Goal: Task Accomplishment & Management: Use online tool/utility

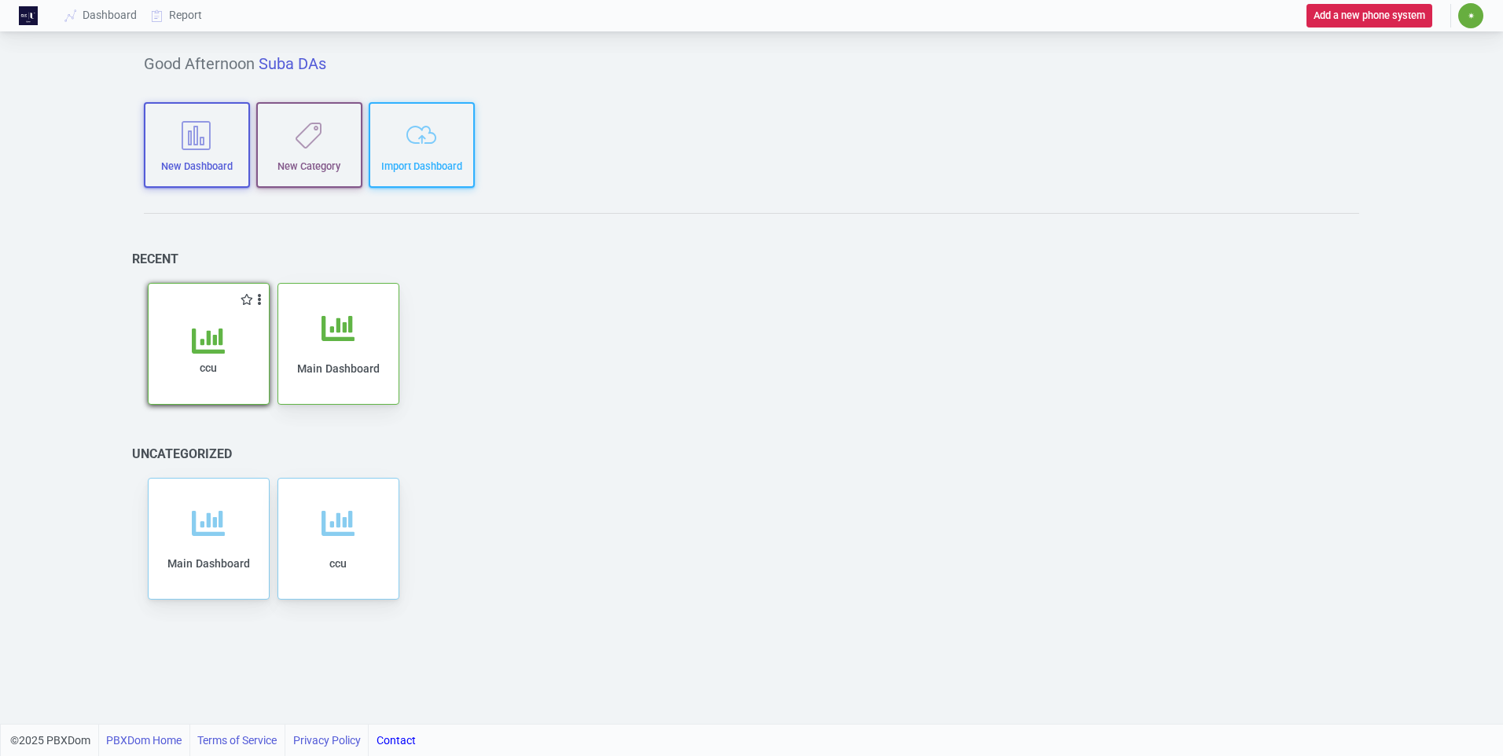
click at [221, 355] on icon at bounding box center [208, 341] width 33 height 33
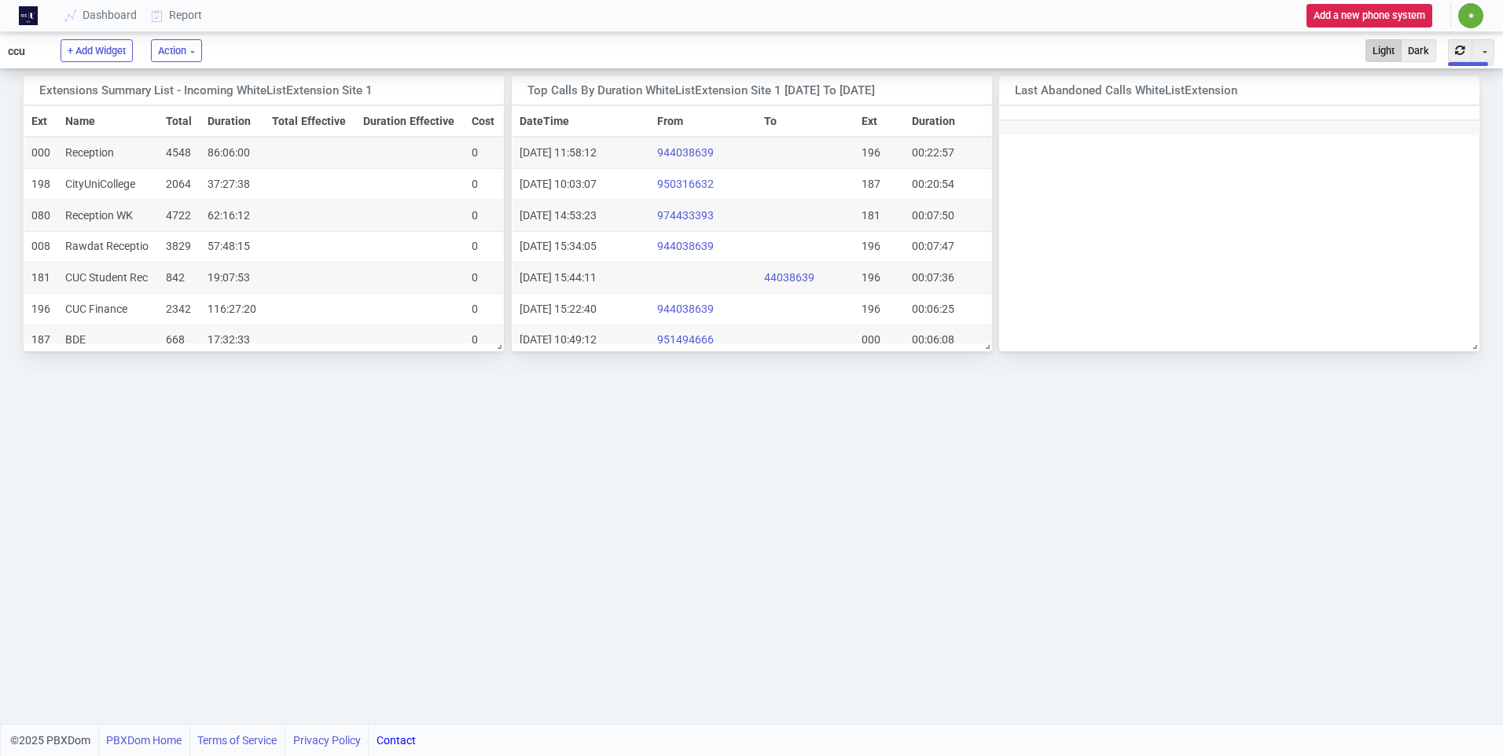
click at [1465, 9] on span "✷" at bounding box center [1470, 15] width 25 height 25
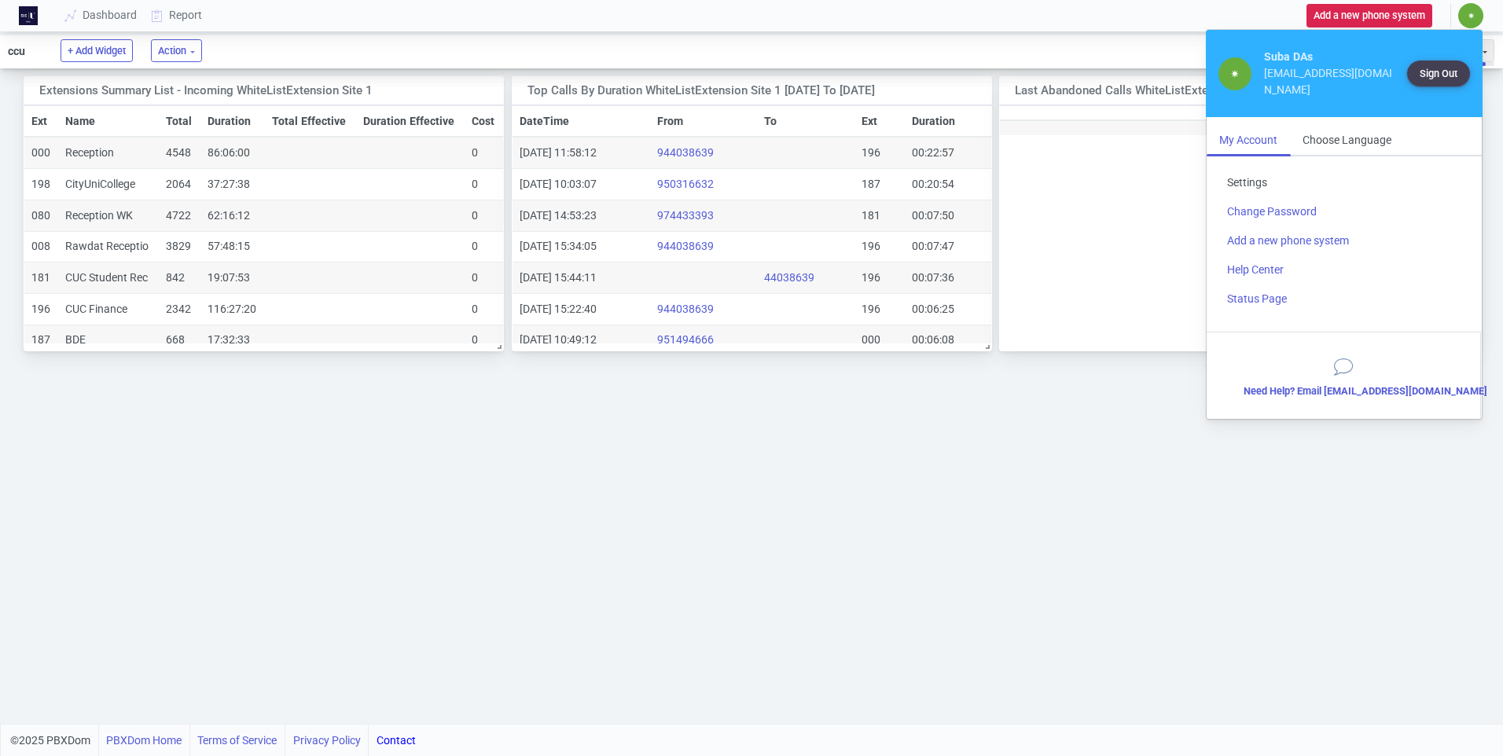
click at [1250, 187] on link "Settings" at bounding box center [1343, 182] width 259 height 29
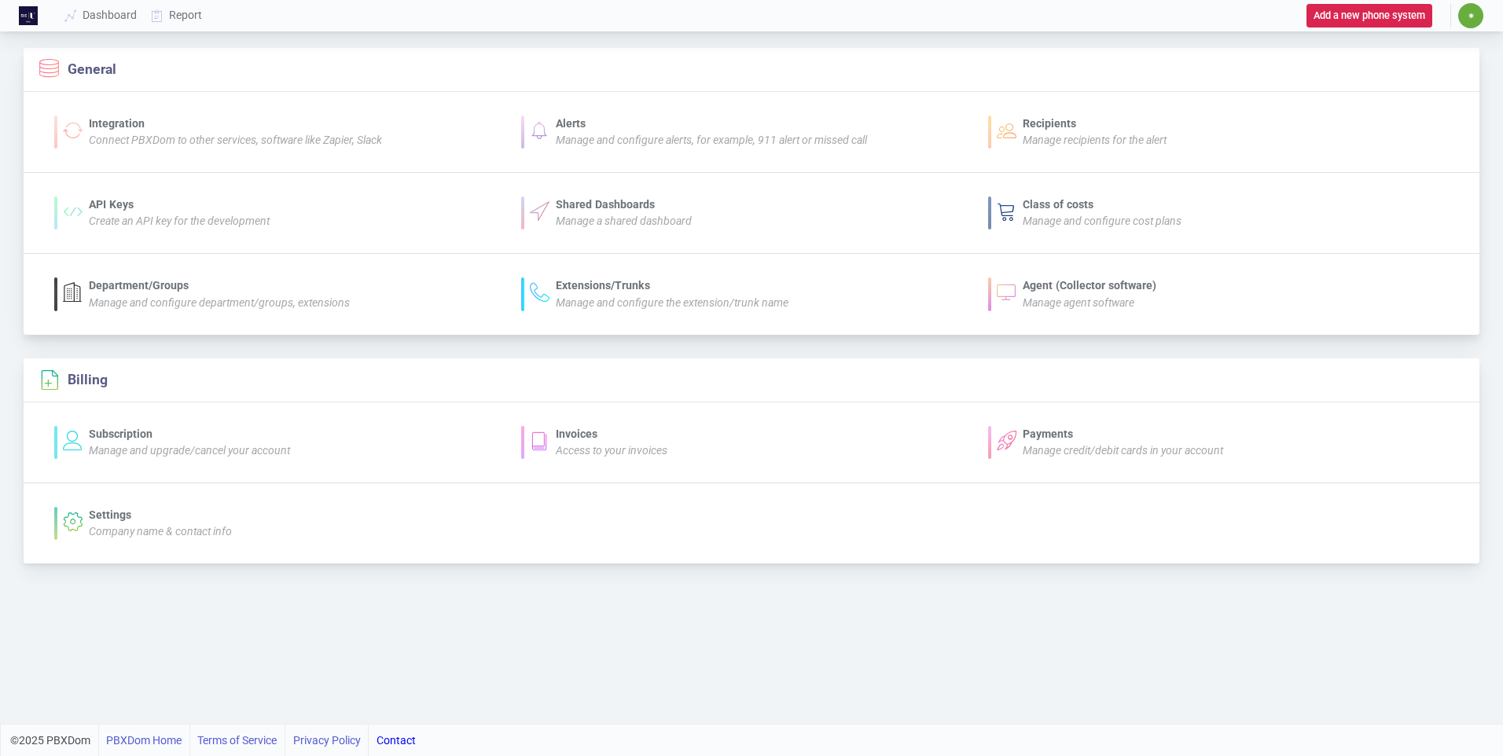
click at [1084, 289] on div "Agent (Collector software)" at bounding box center [1090, 285] width 134 height 17
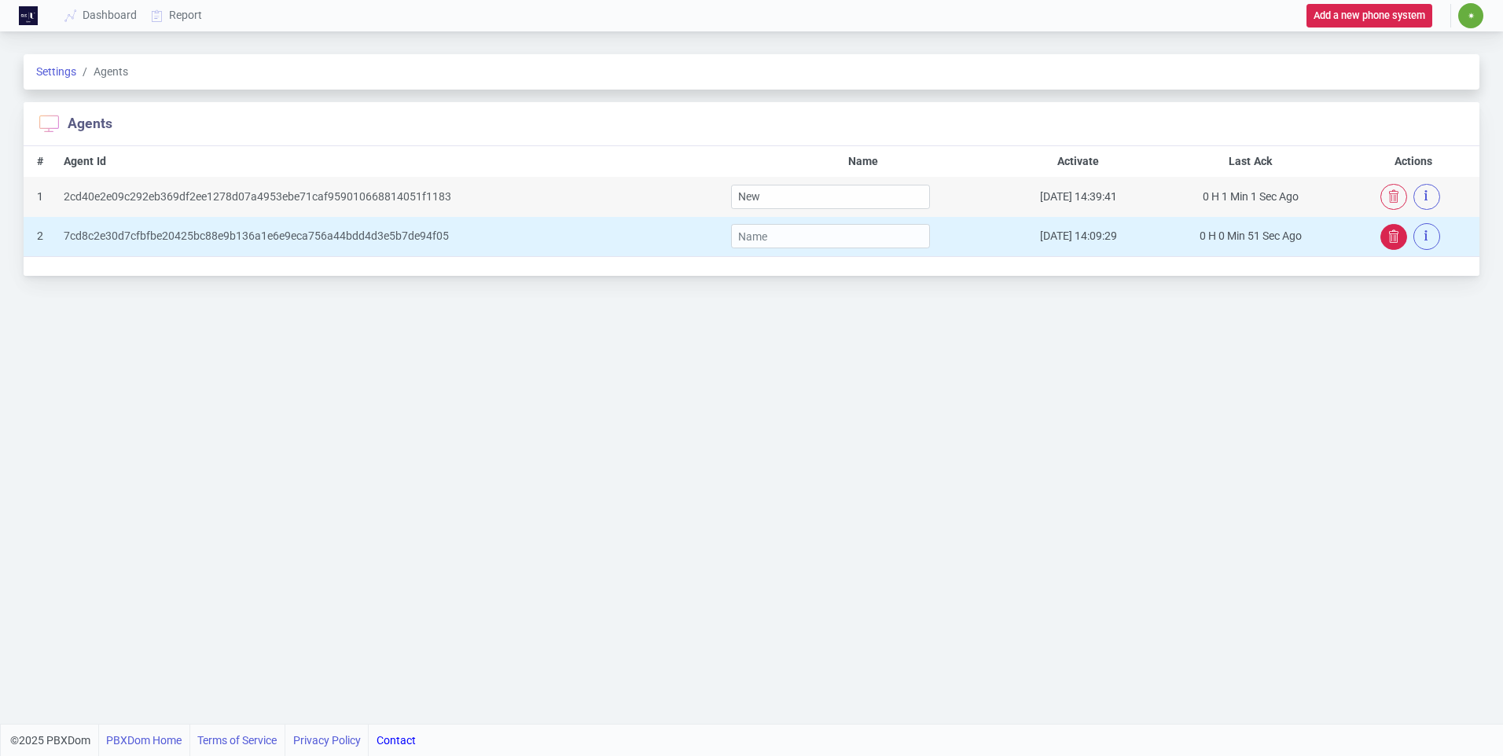
click at [1391, 241] on icon "button" at bounding box center [1393, 236] width 13 height 13
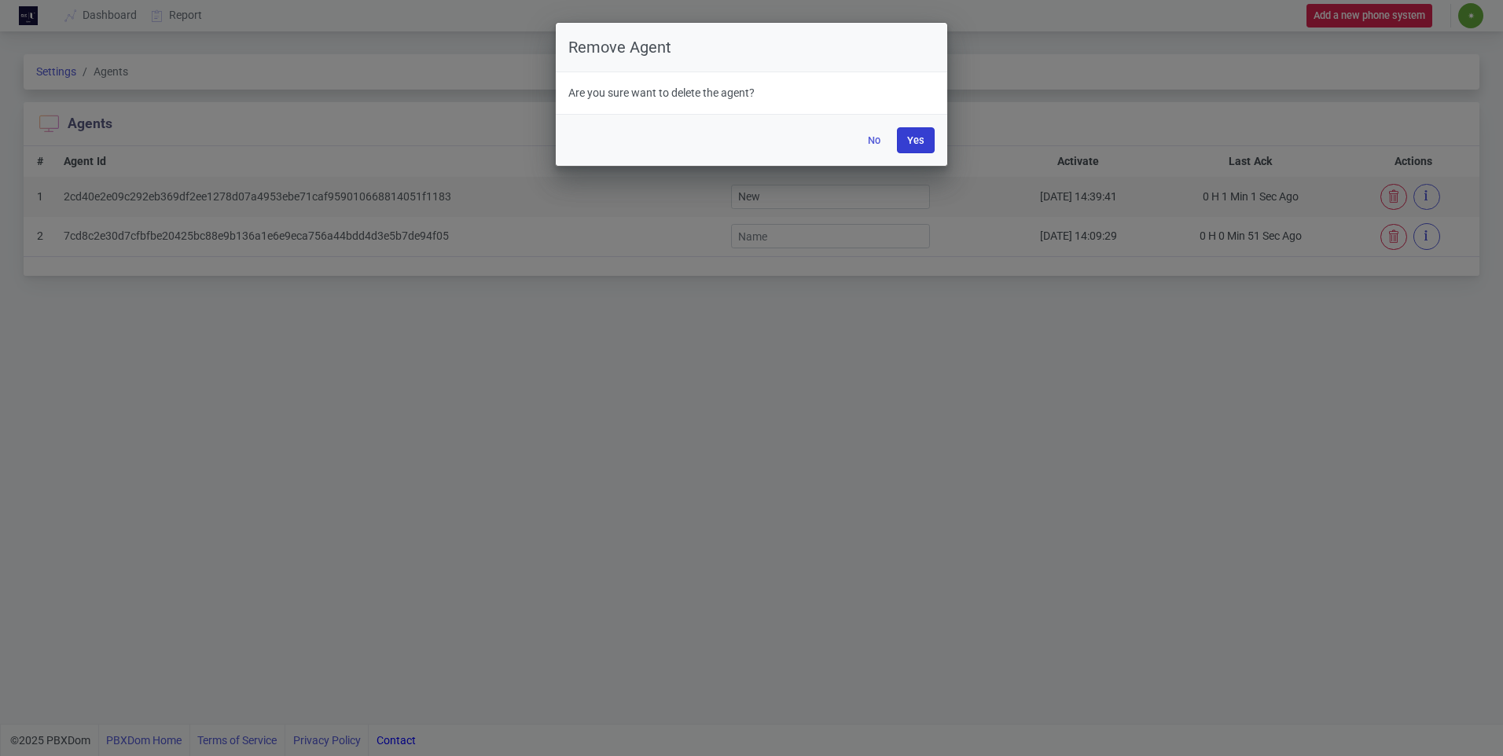
click at [914, 143] on button "Yes" at bounding box center [916, 140] width 38 height 26
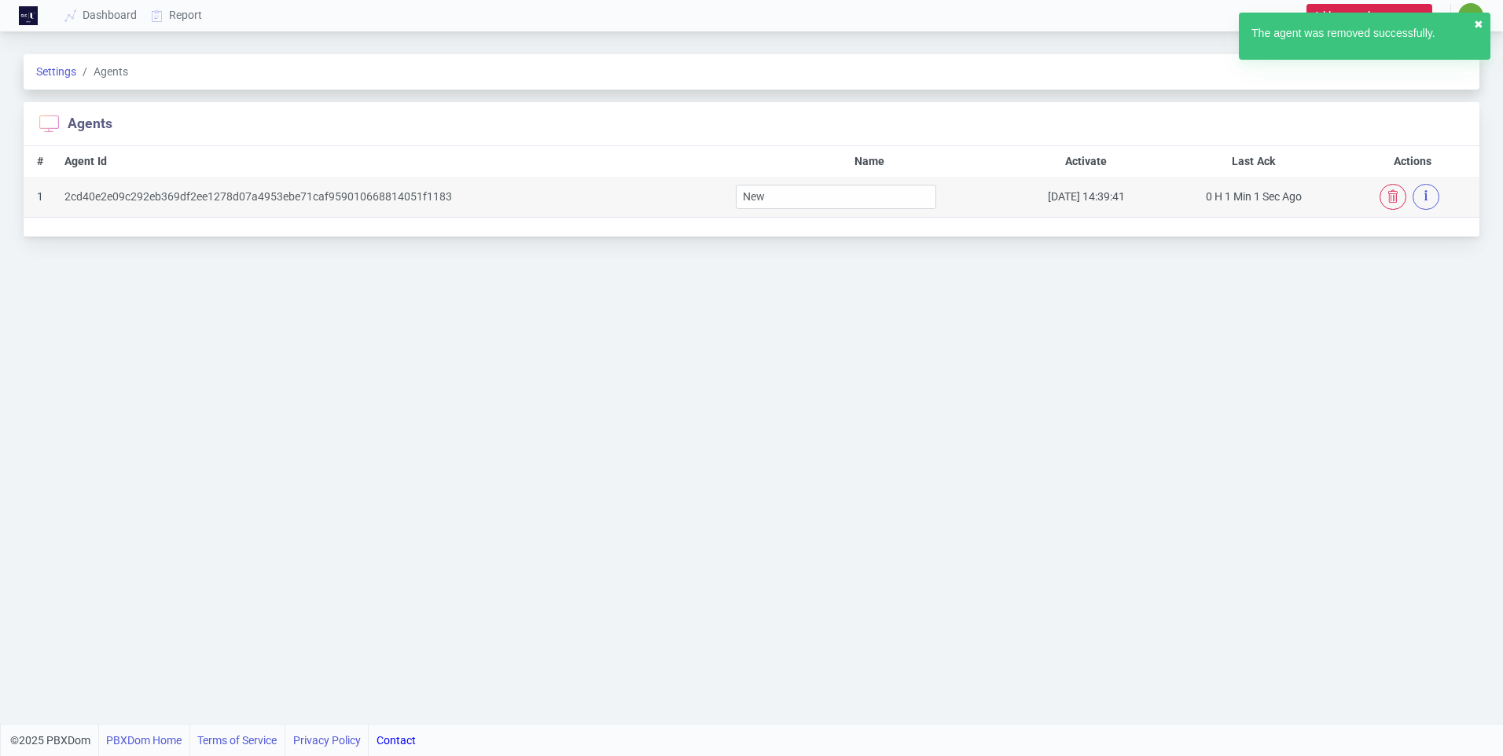
click at [1479, 23] on button "✖︎" at bounding box center [1478, 25] width 9 height 17
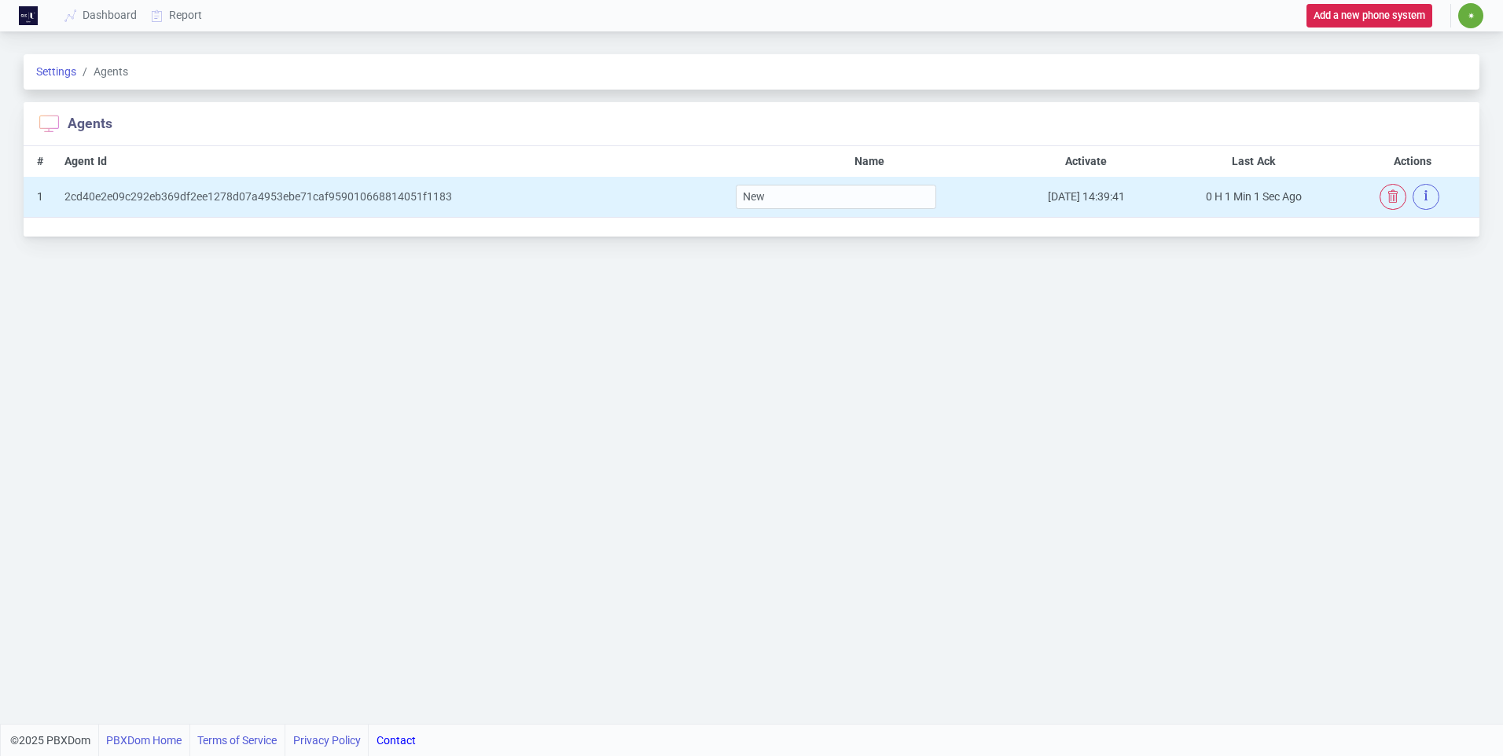
click at [551, 201] on div "2cd40e2e09c292eb369df2ee1278d07a4953ebe71caf959010668814051f1183" at bounding box center [393, 197] width 658 height 17
click at [1430, 201] on button "button" at bounding box center [1426, 197] width 27 height 26
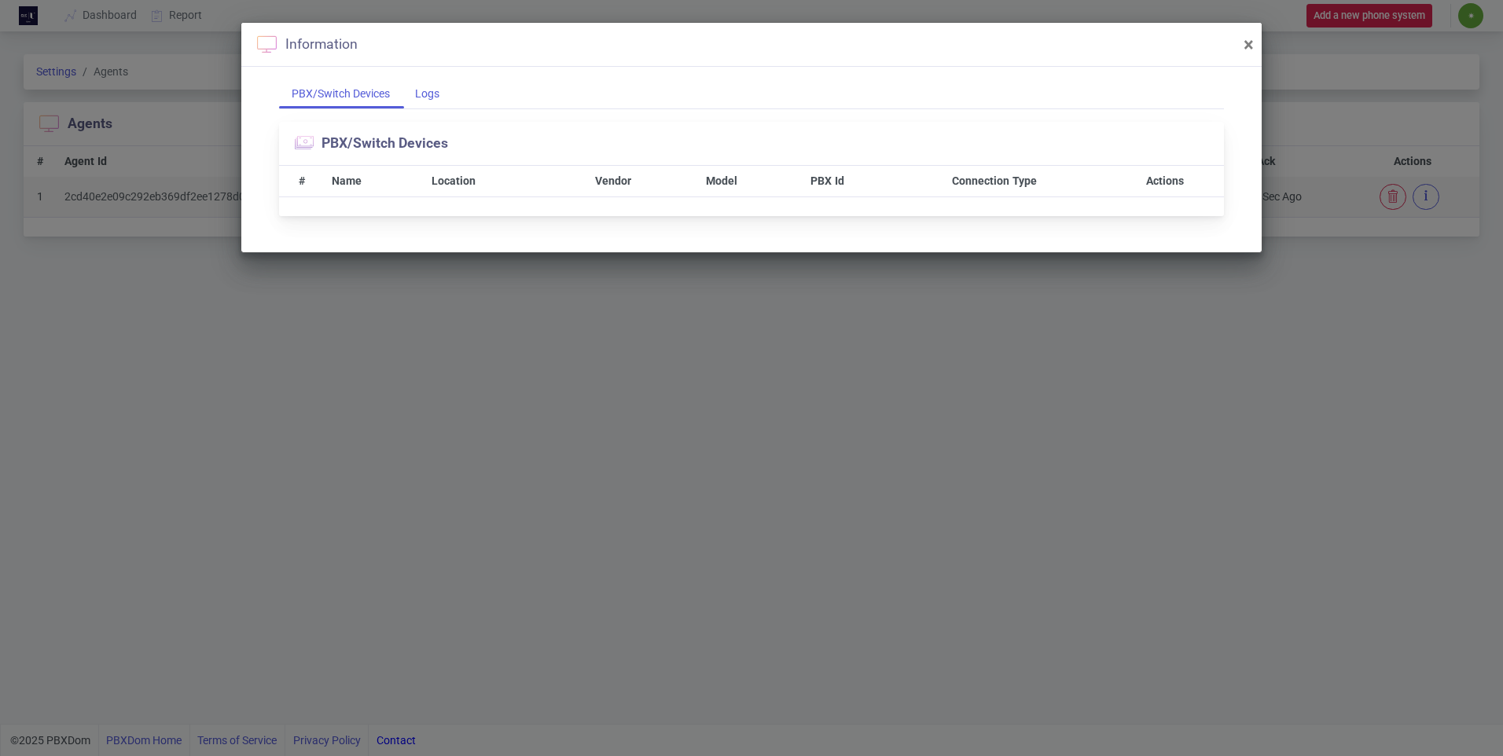
click at [440, 99] on div "Logs" at bounding box center [427, 93] width 50 height 29
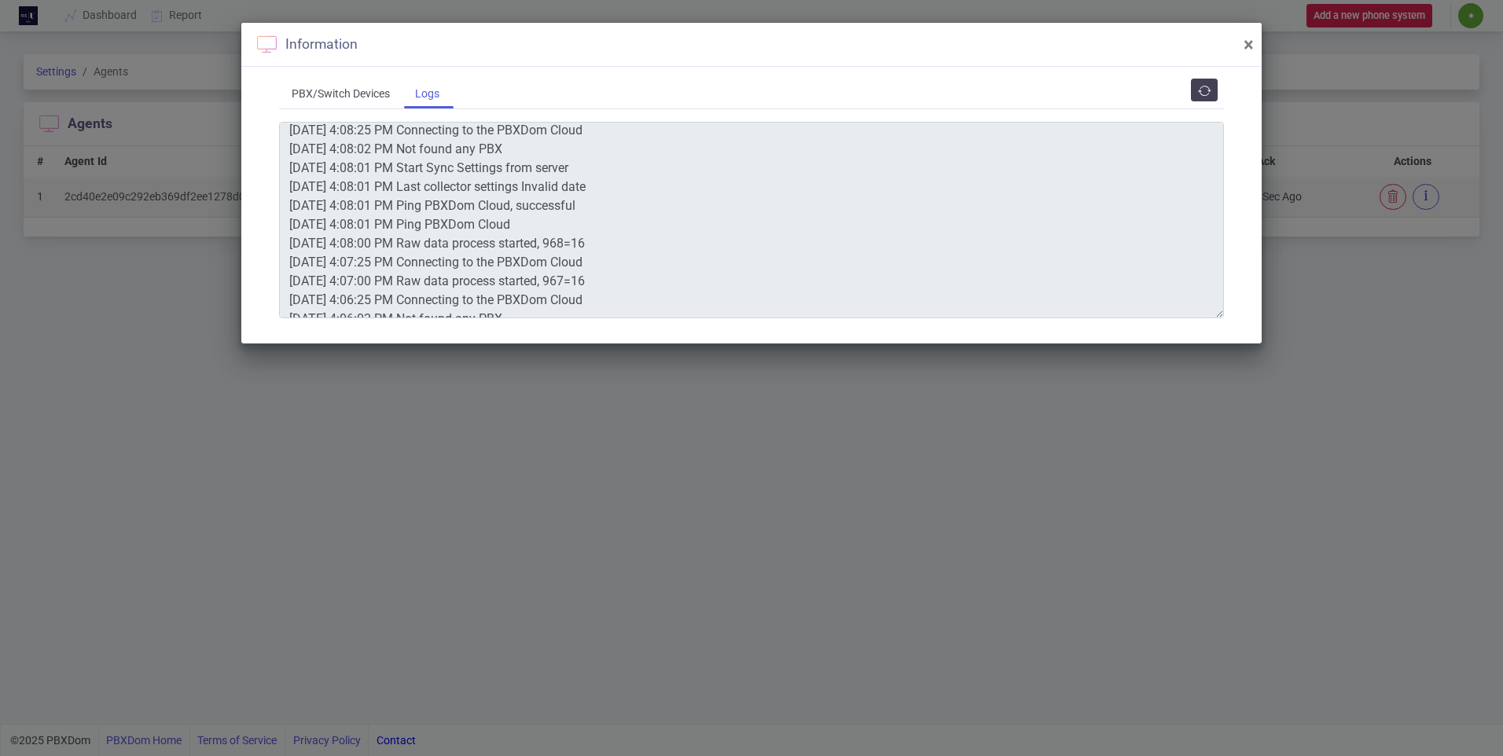
scroll to position [230, 0]
click at [1203, 85] on icon "button" at bounding box center [1204, 91] width 13 height 13
click at [1251, 46] on span "×" at bounding box center [1249, 45] width 10 height 22
type textarea "10/5/2025 4:10:02 PM Not found any PBX 10/5/2025 4:10:01 PM Start Sync Settings…"
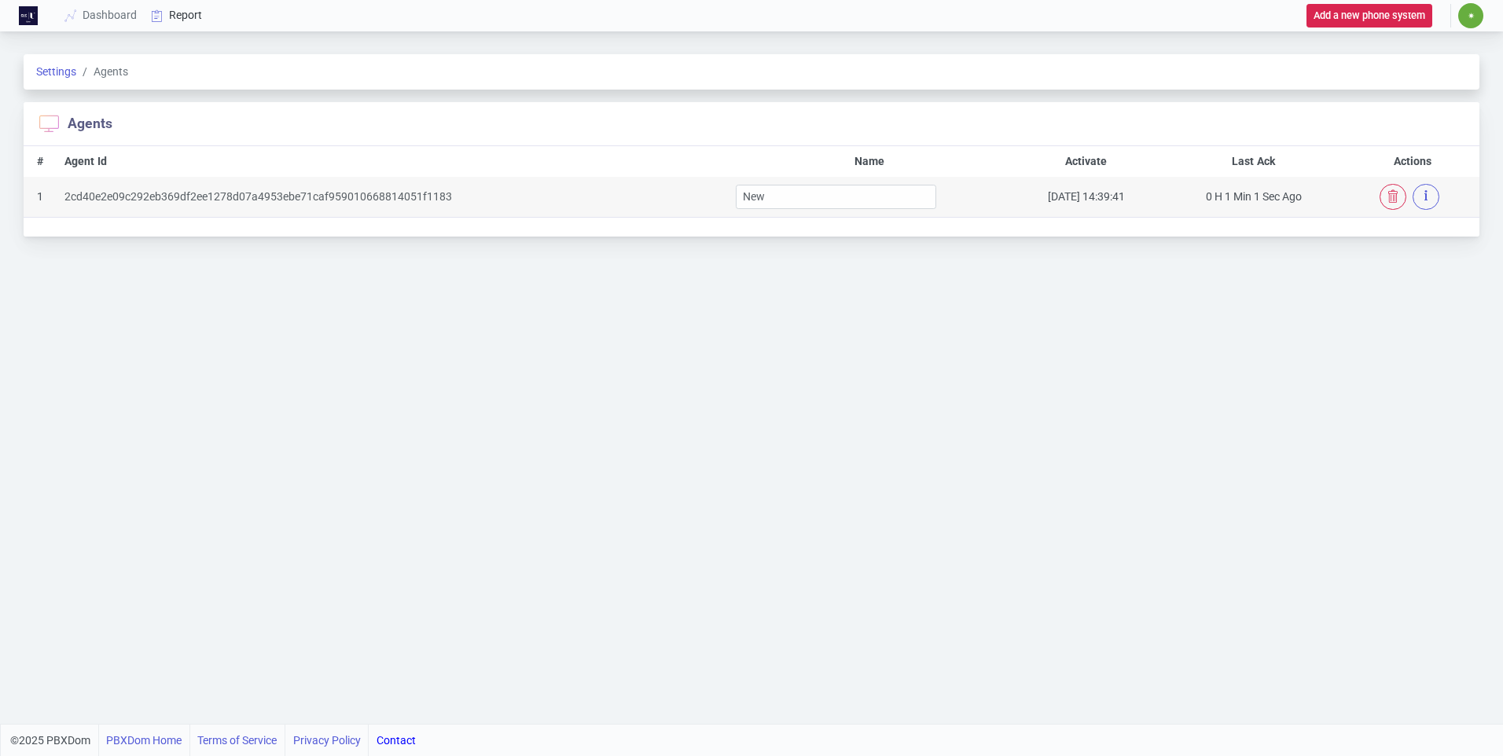
click at [190, 13] on link "Report" at bounding box center [177, 15] width 65 height 29
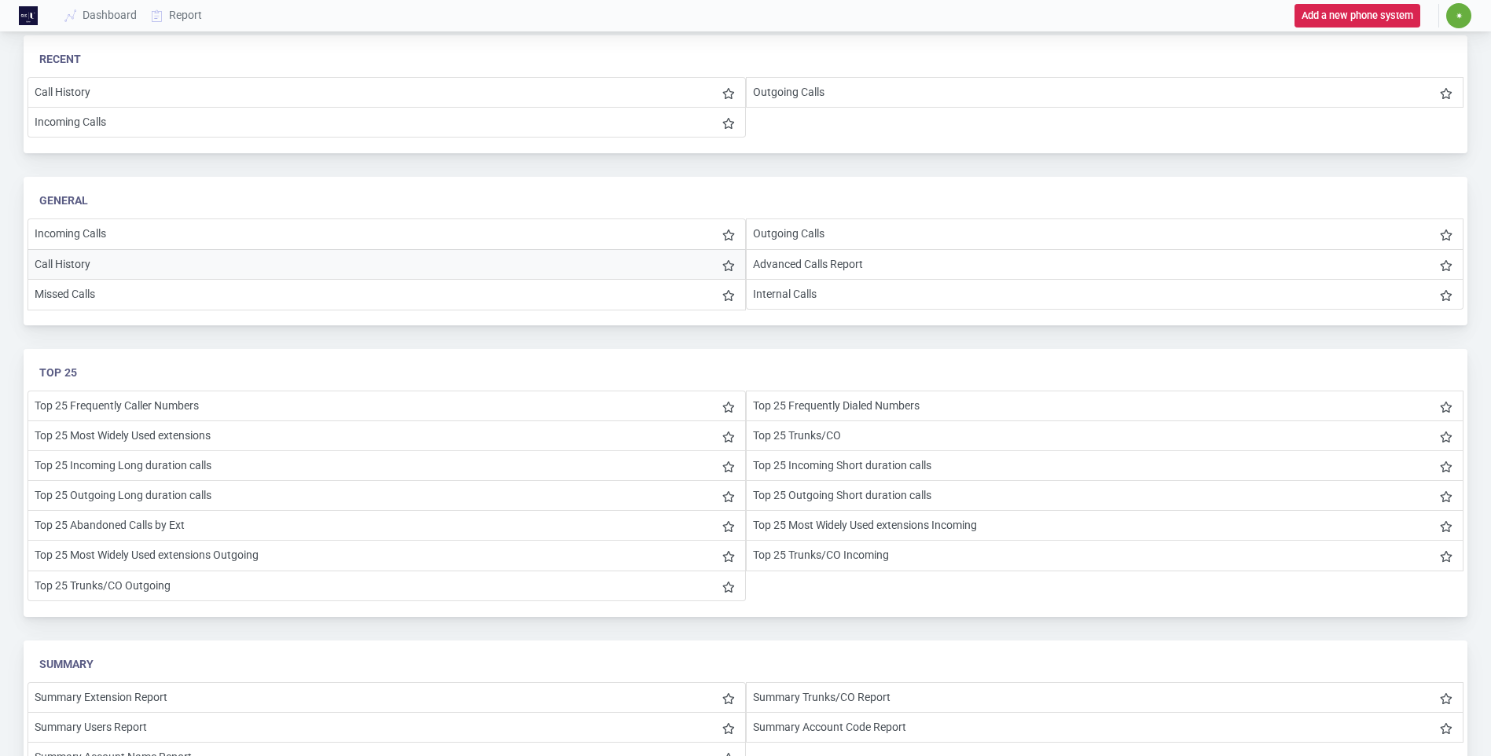
click at [75, 265] on li "Call History" at bounding box center [387, 264] width 718 height 31
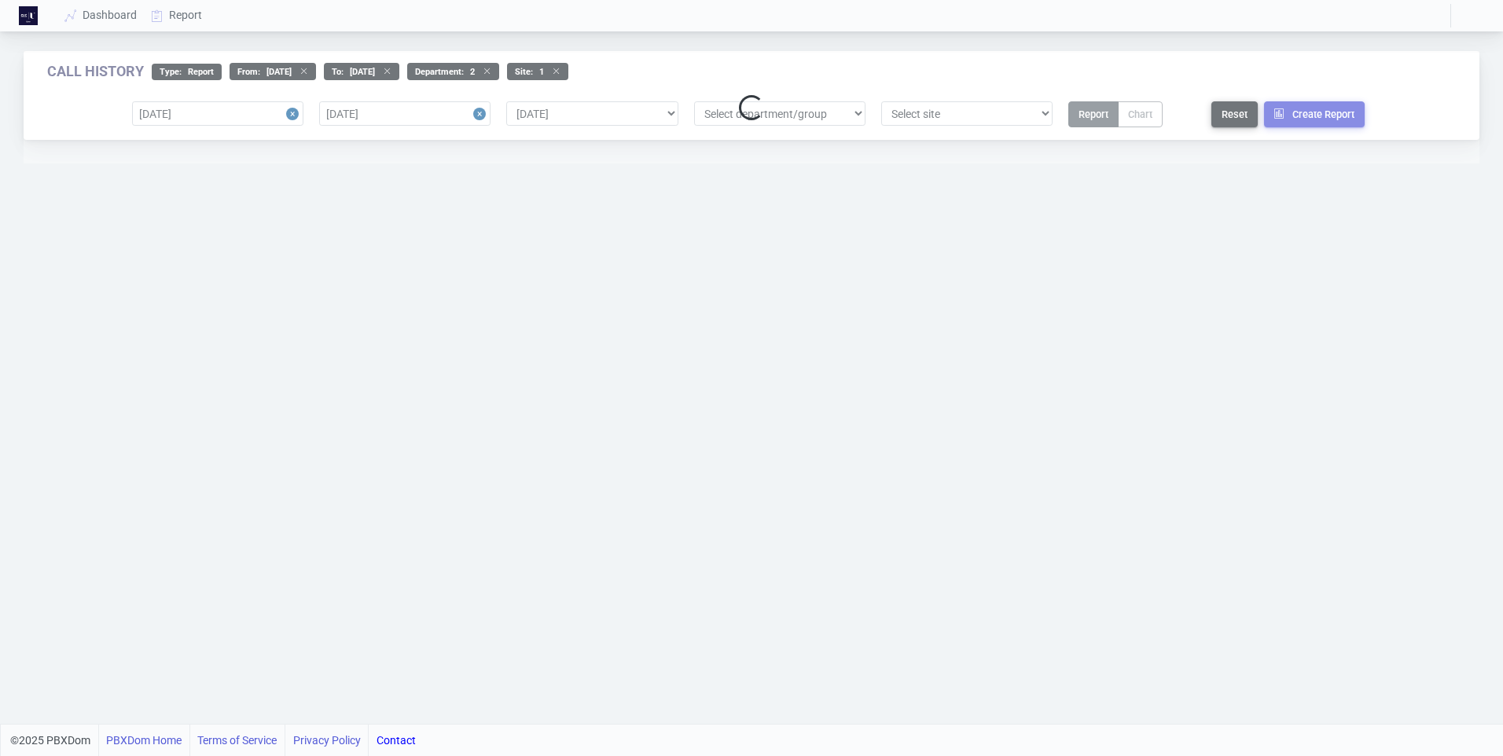
select select "0"
select select "2"
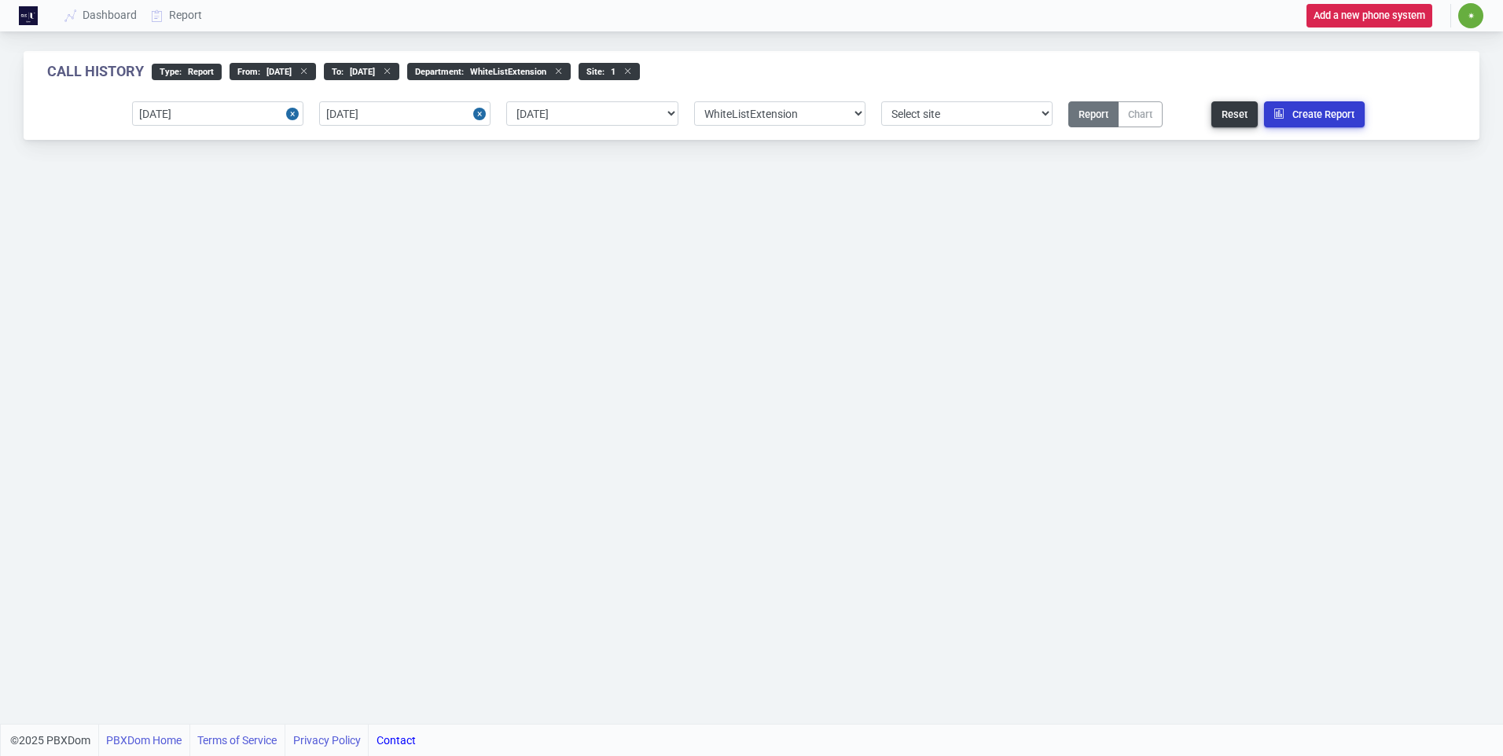
click at [1309, 111] on button "Create Report" at bounding box center [1314, 114] width 101 height 26
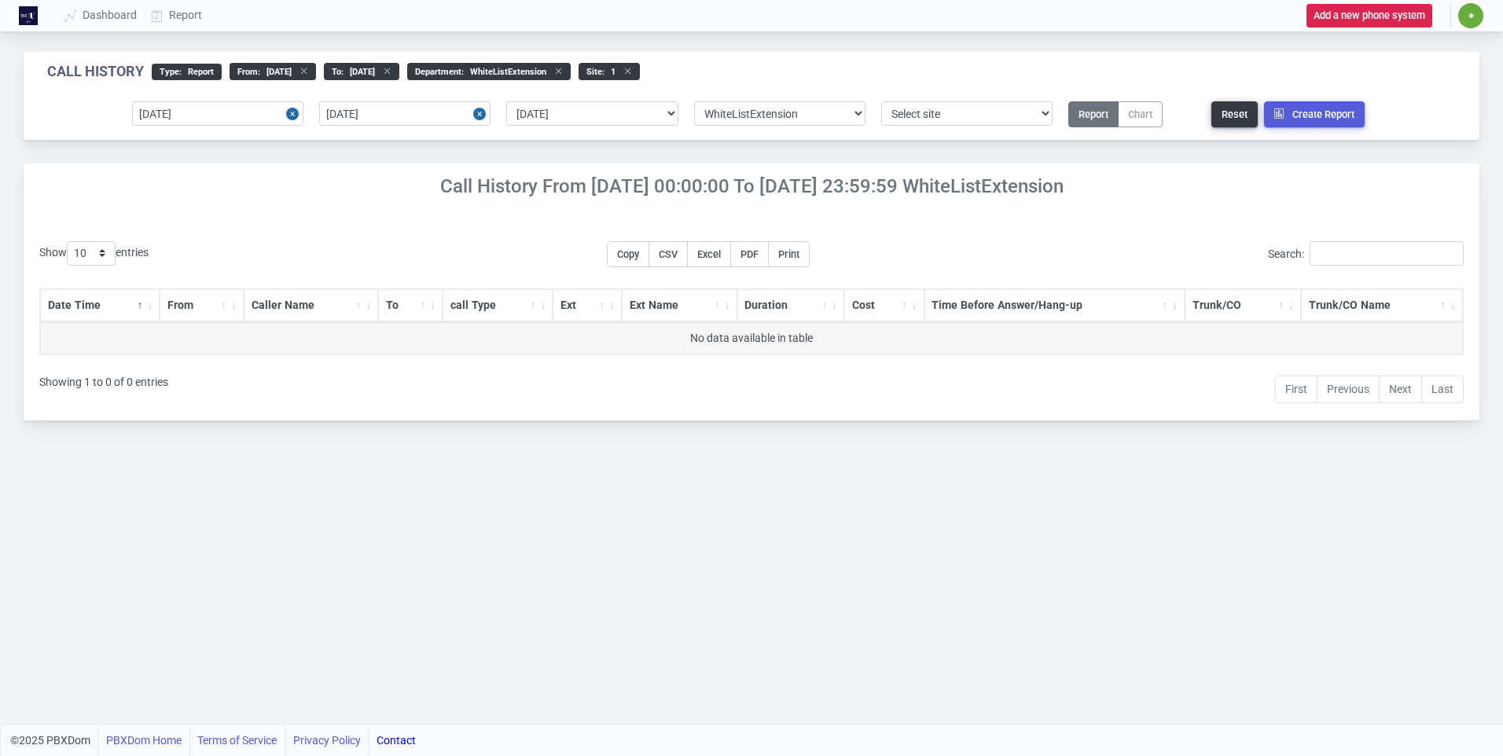
click at [352, 541] on div "Call History type : Report From : 2025-10-05 to : 2025-10-05 Department : White…" at bounding box center [751, 362] width 1503 height 724
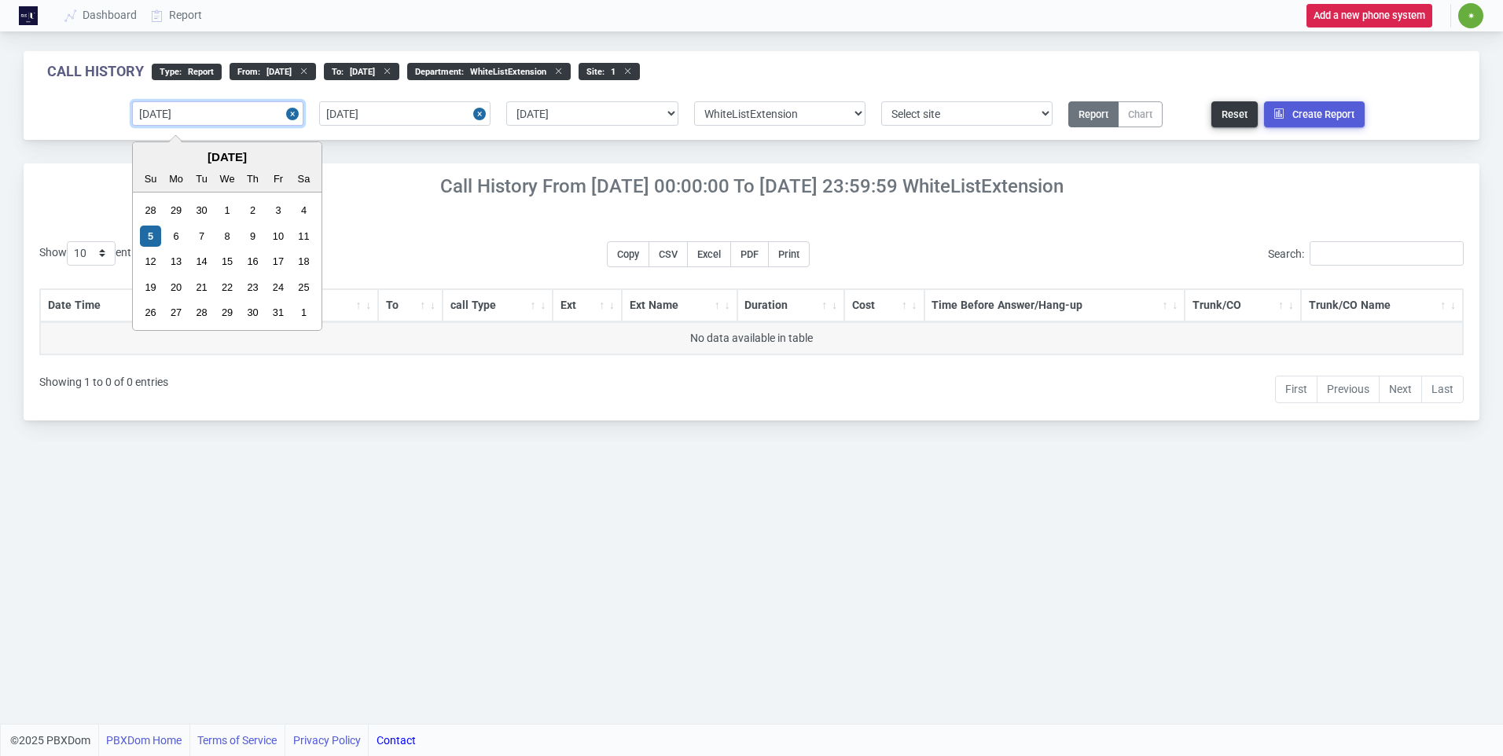
click at [204, 115] on input "2025-10-05" at bounding box center [217, 113] width 171 height 24
click at [1349, 122] on button "Create Report" at bounding box center [1314, 114] width 101 height 26
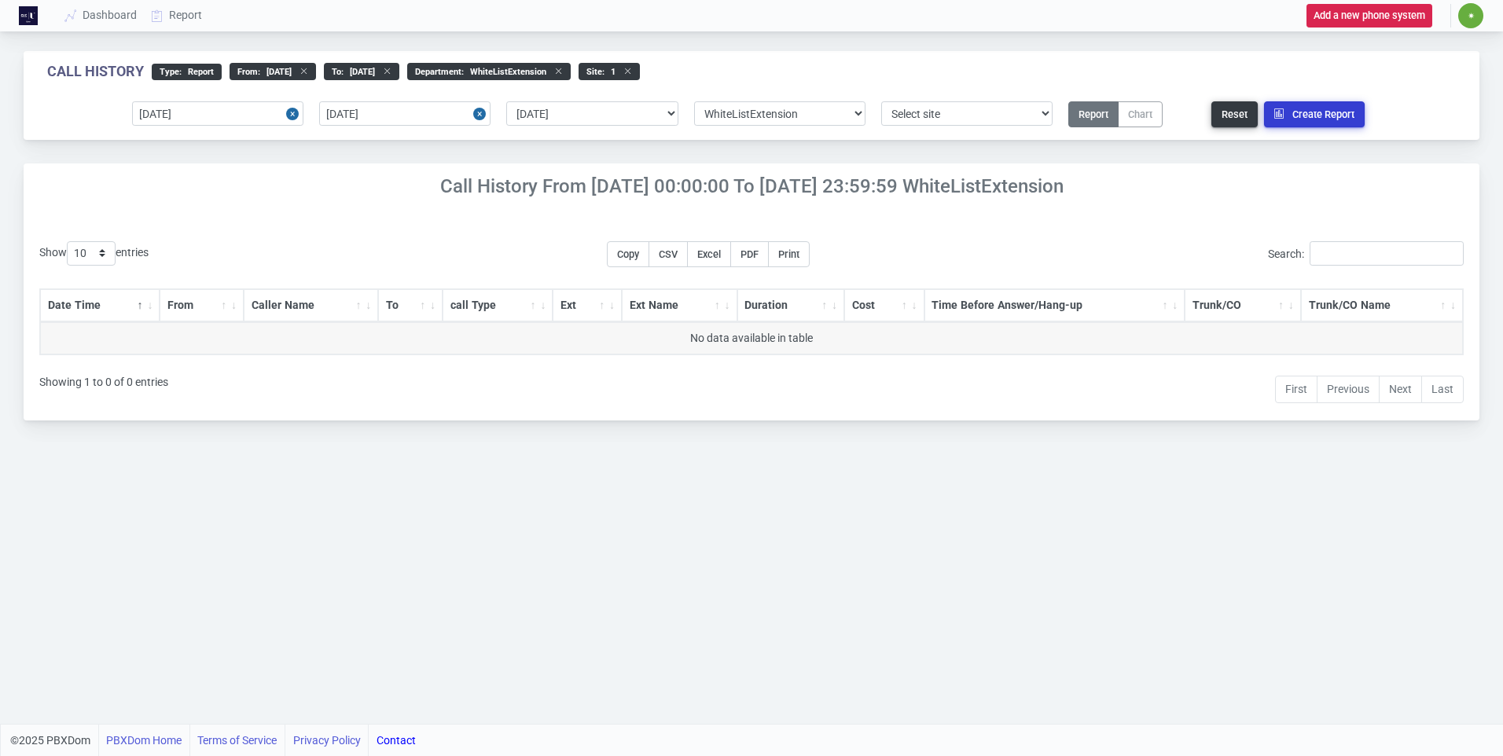
click at [1349, 122] on button "Create Report" at bounding box center [1314, 114] width 101 height 26
click at [119, 17] on link "Dashboard" at bounding box center [101, 15] width 86 height 29
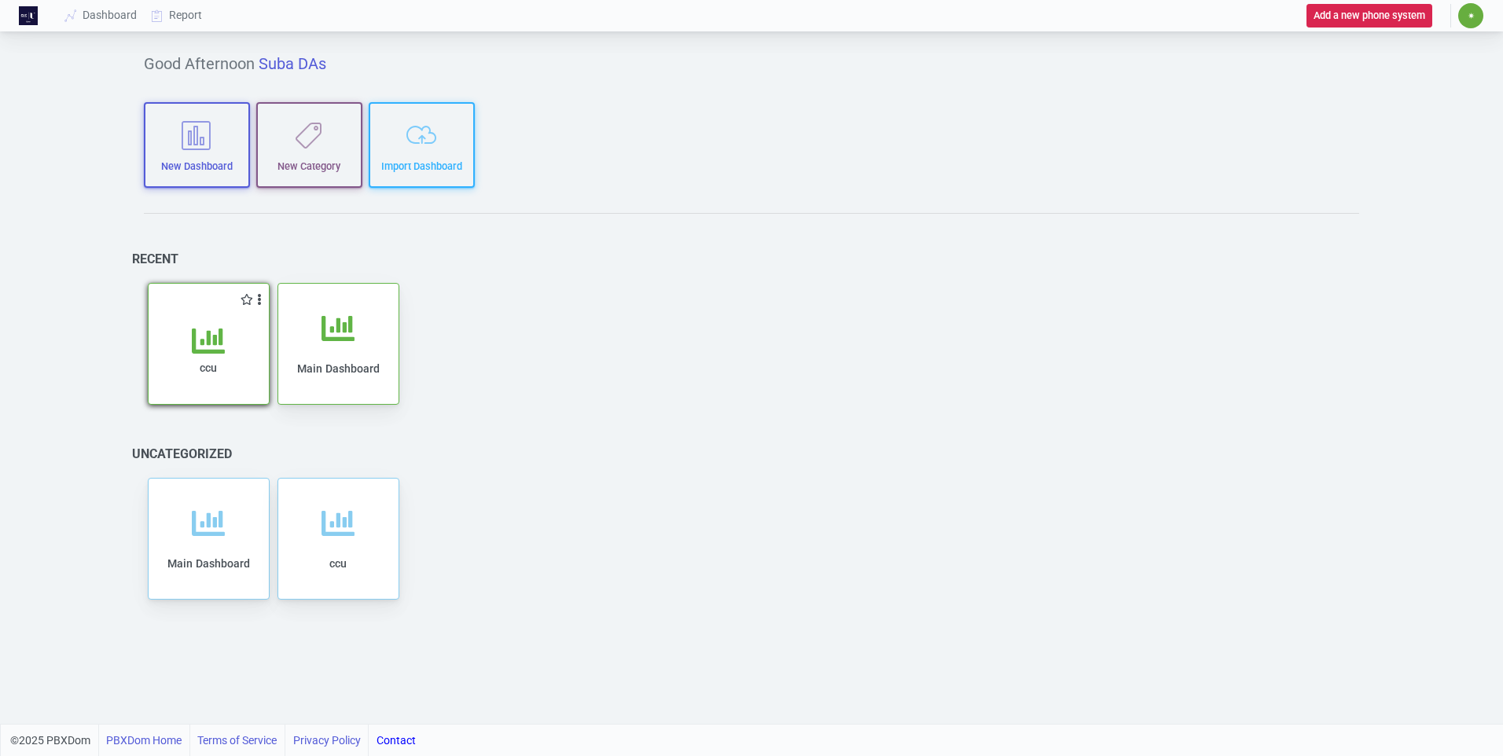
click at [223, 318] on div "ccu" at bounding box center [209, 356] width 120 height 96
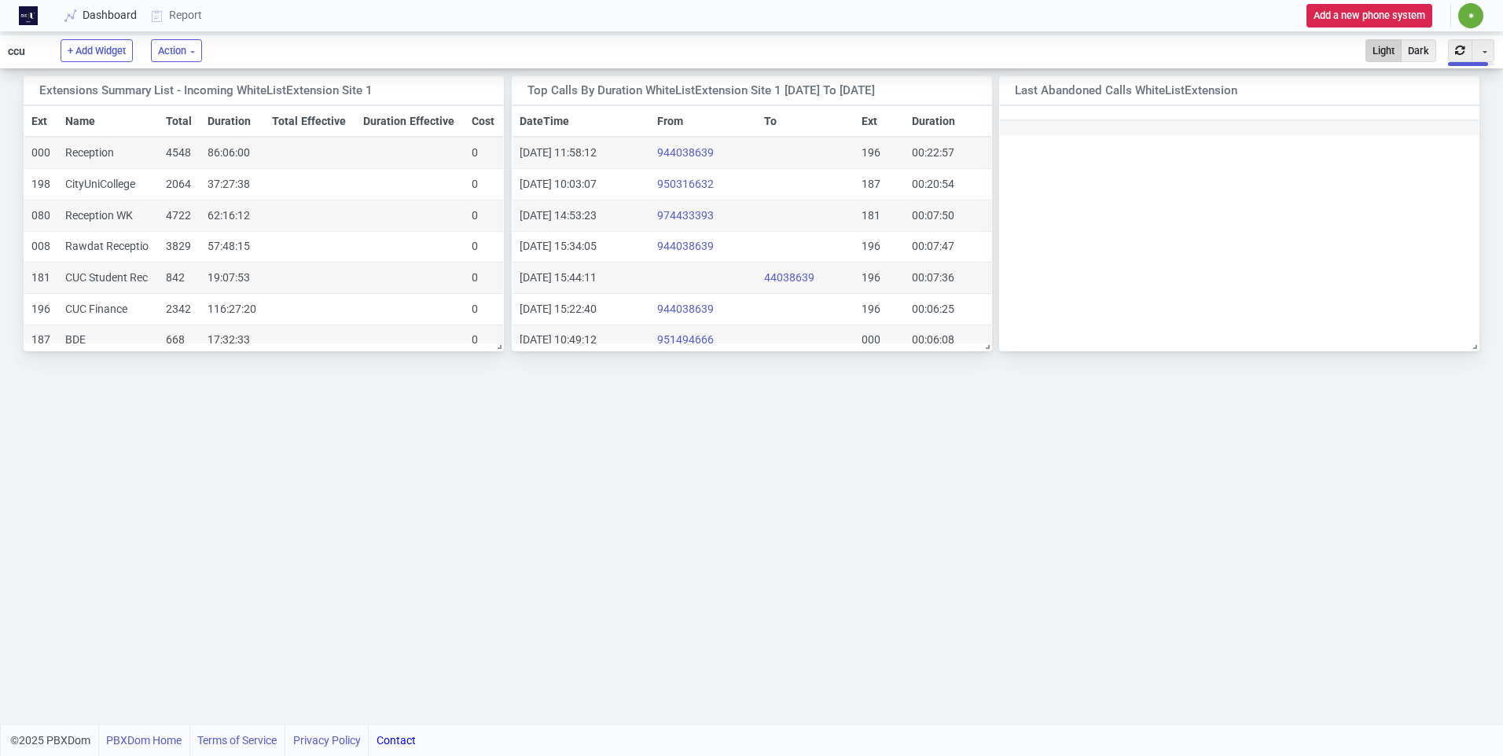
click at [92, 13] on link "Dashboard" at bounding box center [101, 15] width 86 height 29
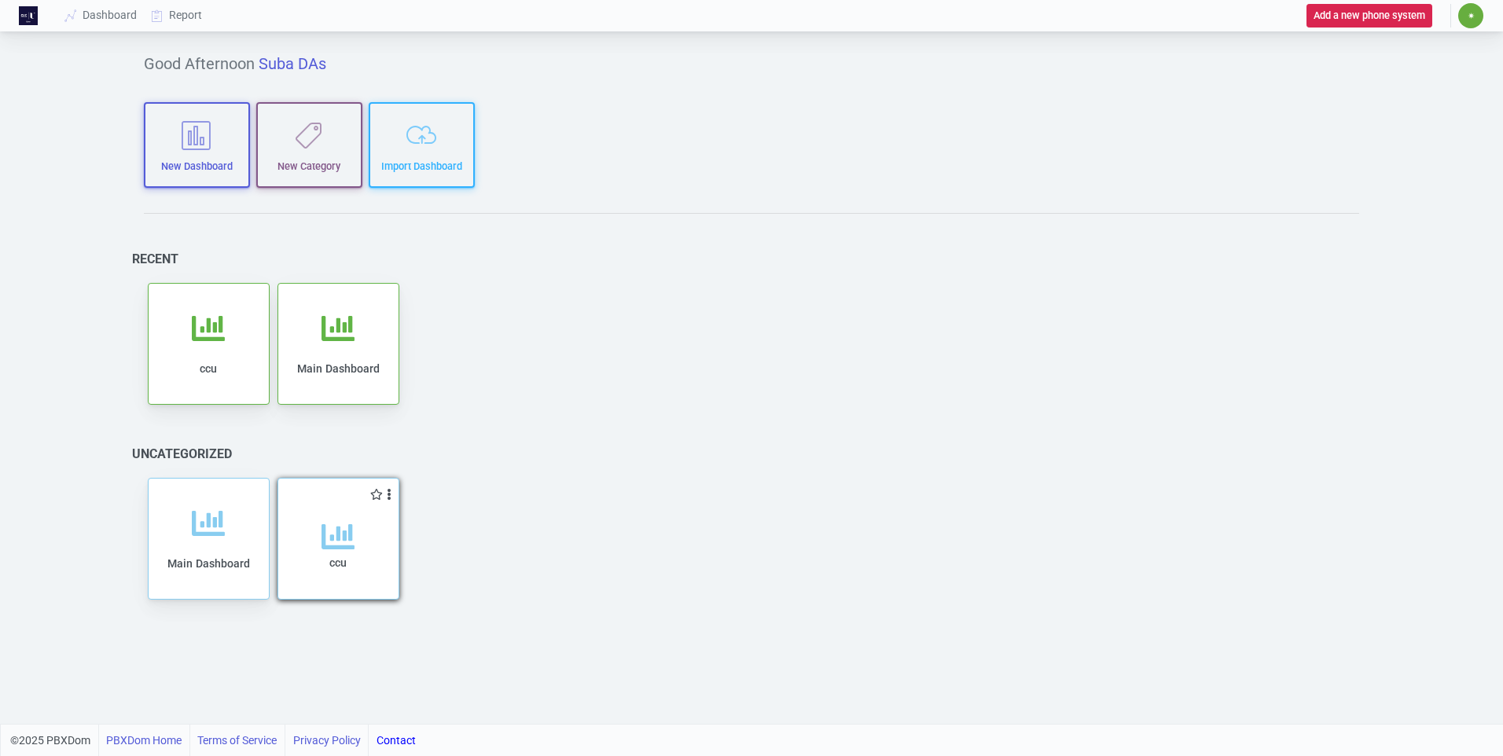
click at [339, 521] on icon at bounding box center [337, 536] width 33 height 33
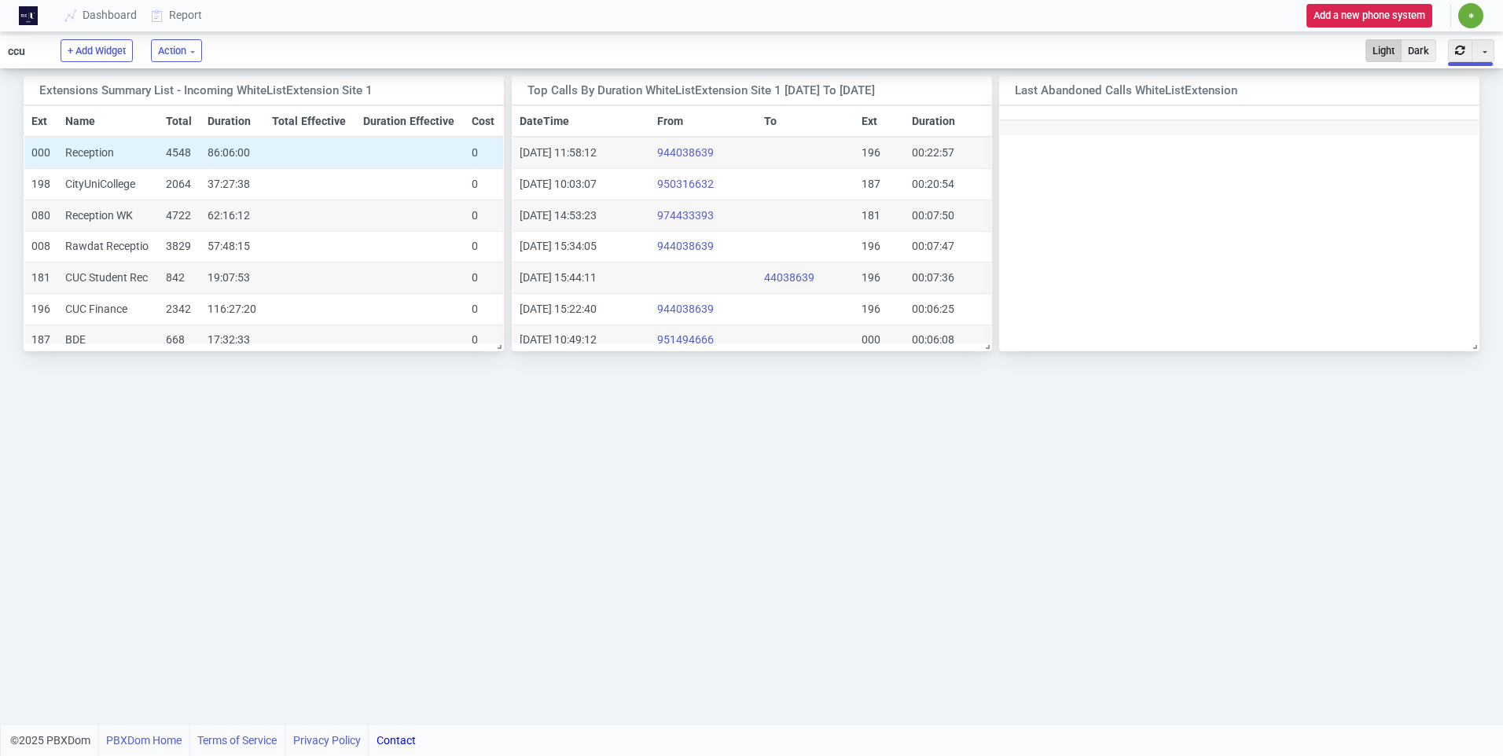
click at [97, 152] on td "Reception" at bounding box center [108, 152] width 101 height 31
click at [187, 14] on link "Report" at bounding box center [177, 15] width 65 height 29
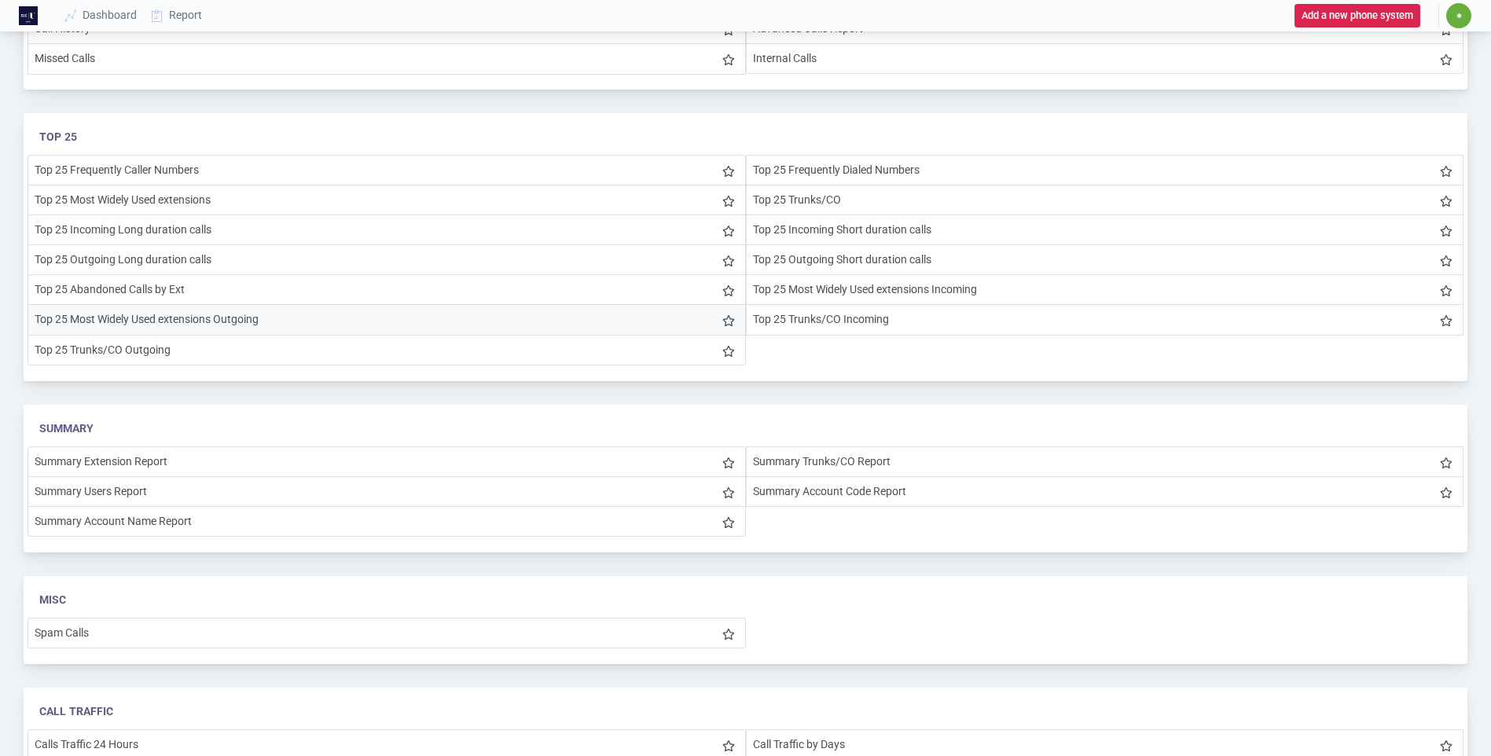
scroll to position [314, 0]
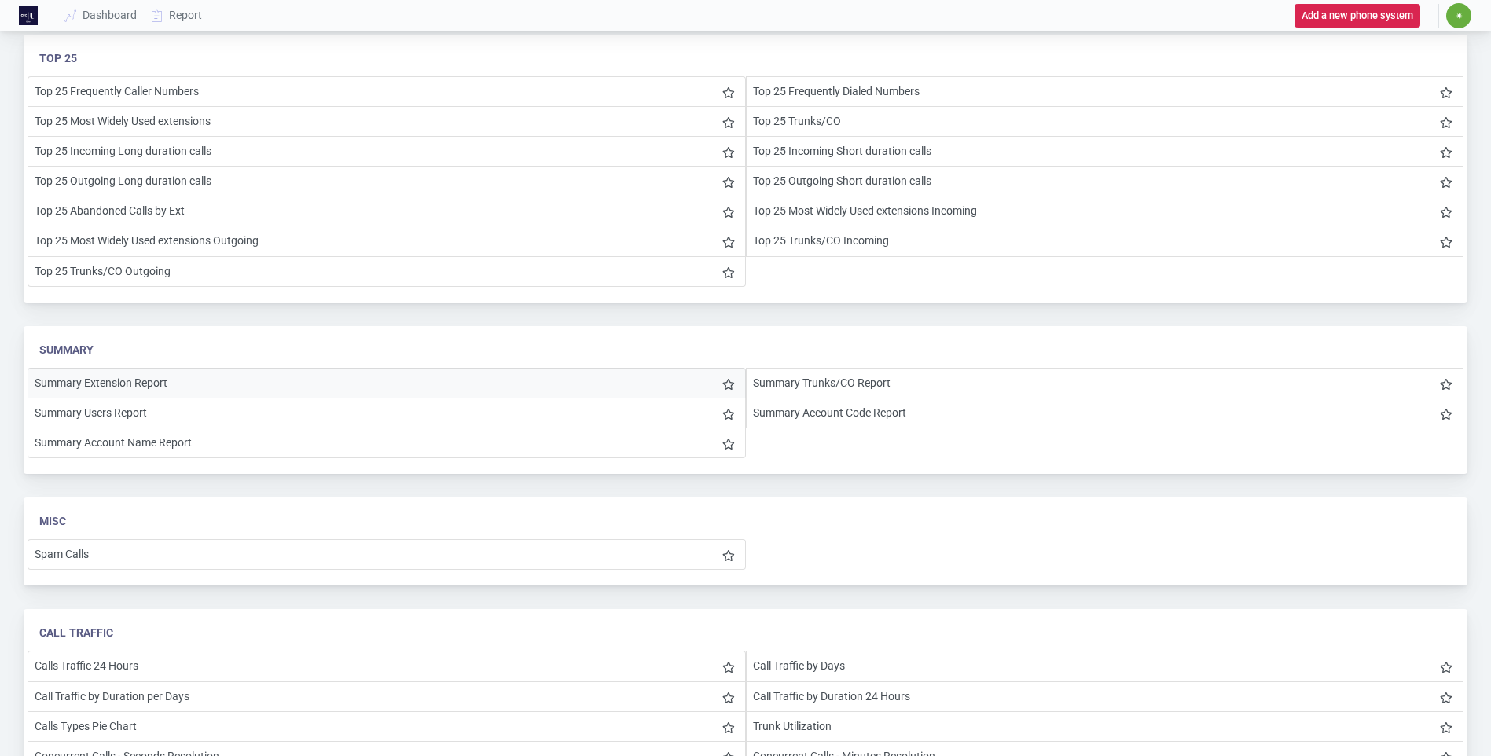
click at [122, 381] on li "Summary Extension Report" at bounding box center [387, 383] width 718 height 31
select select "0"
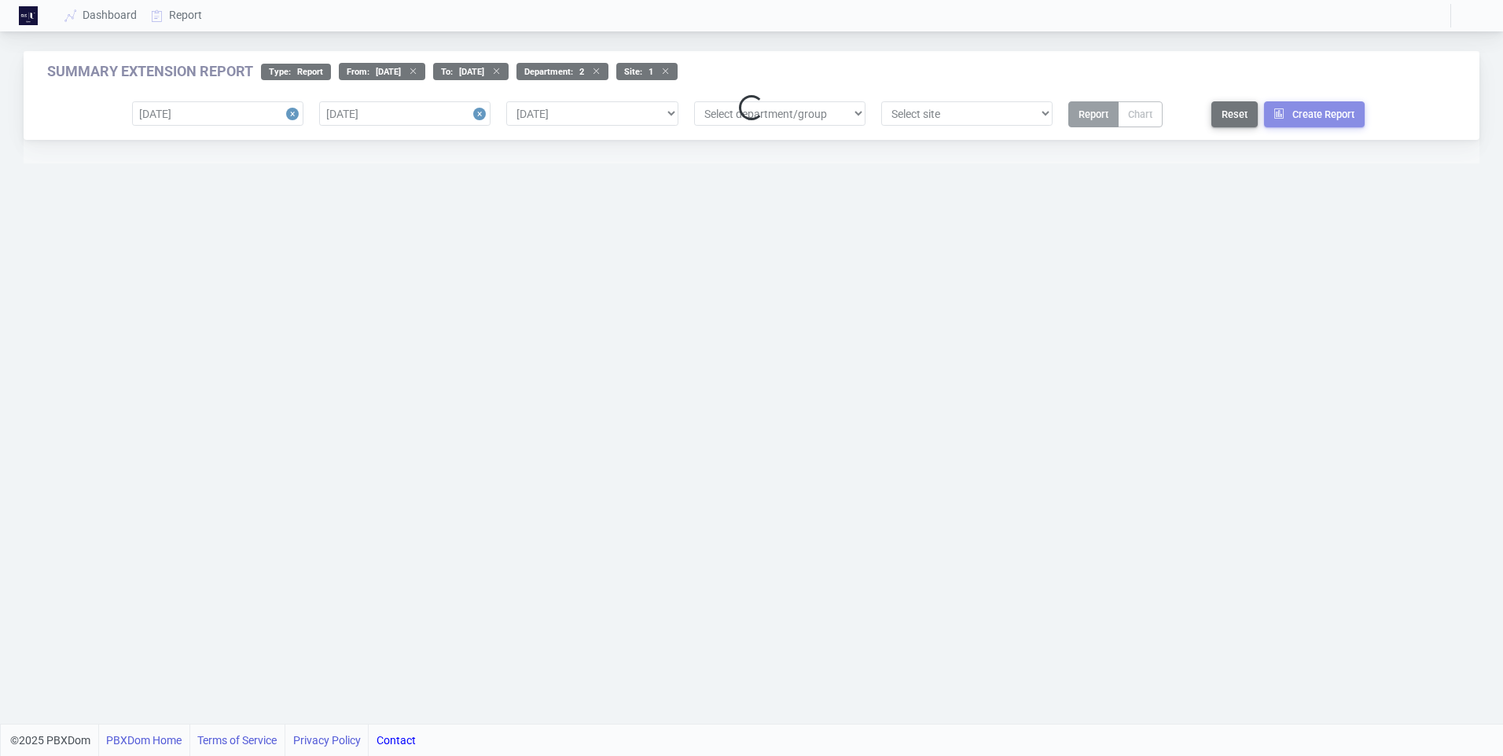
select select "0"
select select "2"
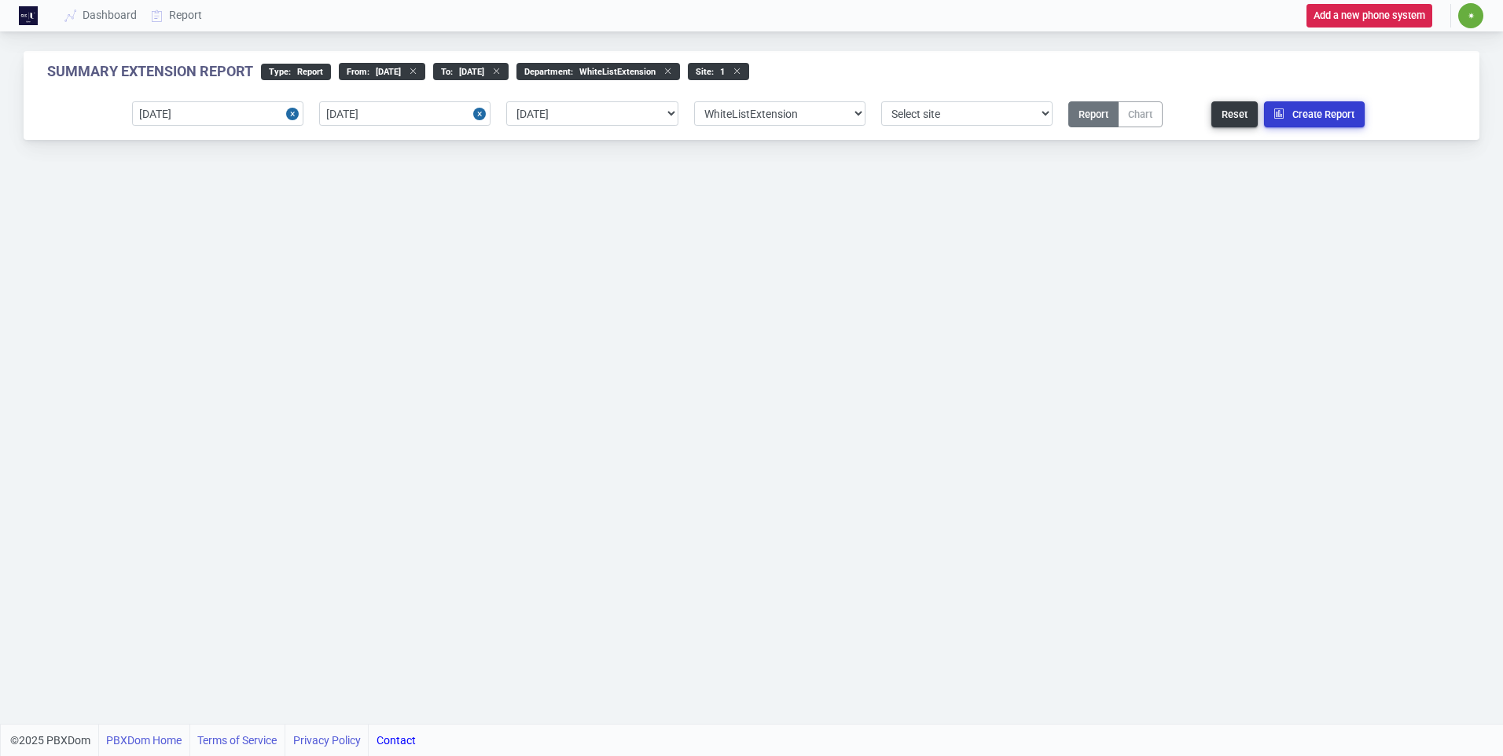
click at [1304, 116] on button "Create Report" at bounding box center [1314, 114] width 101 height 26
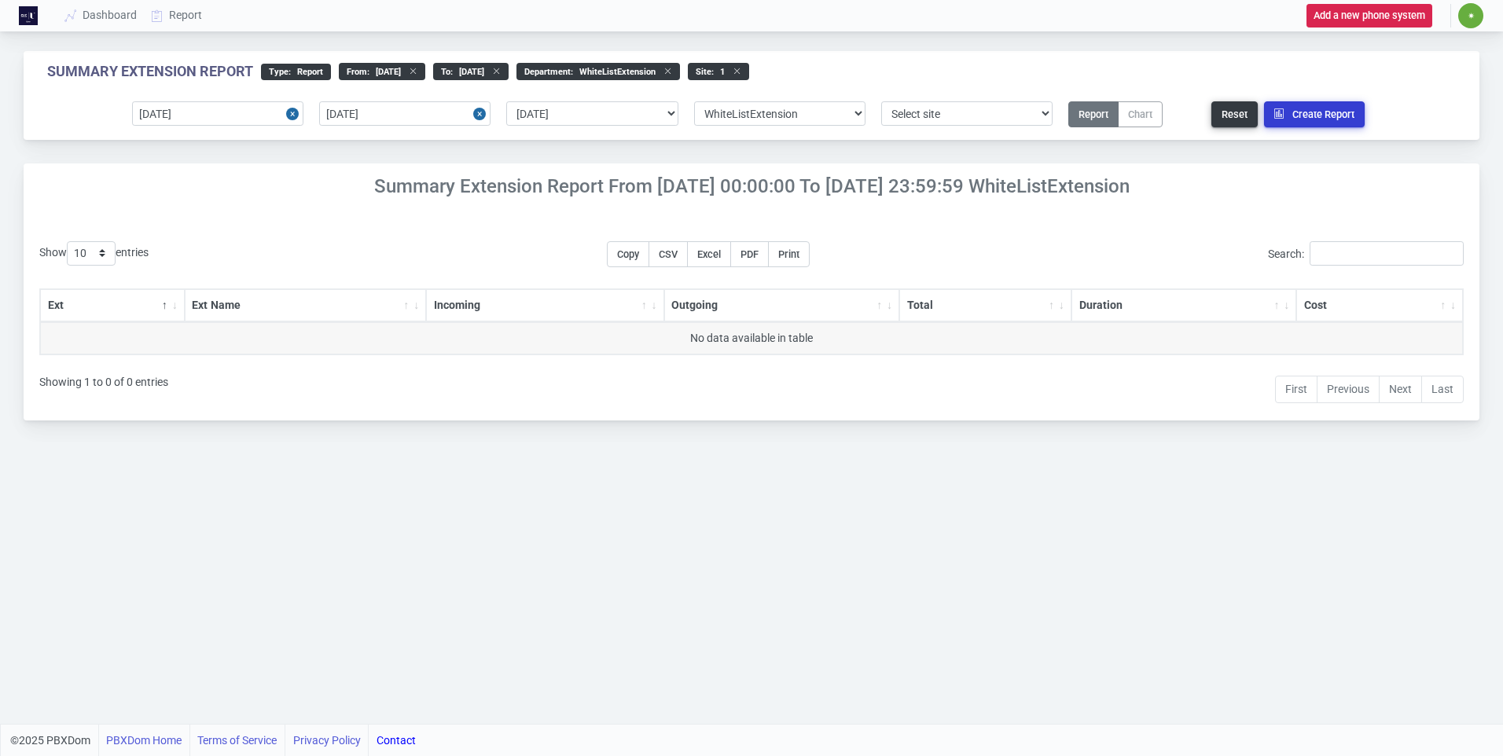
click at [1304, 116] on button "Create Report" at bounding box center [1314, 114] width 101 height 26
click at [1466, 13] on span "✷" at bounding box center [1470, 15] width 25 height 25
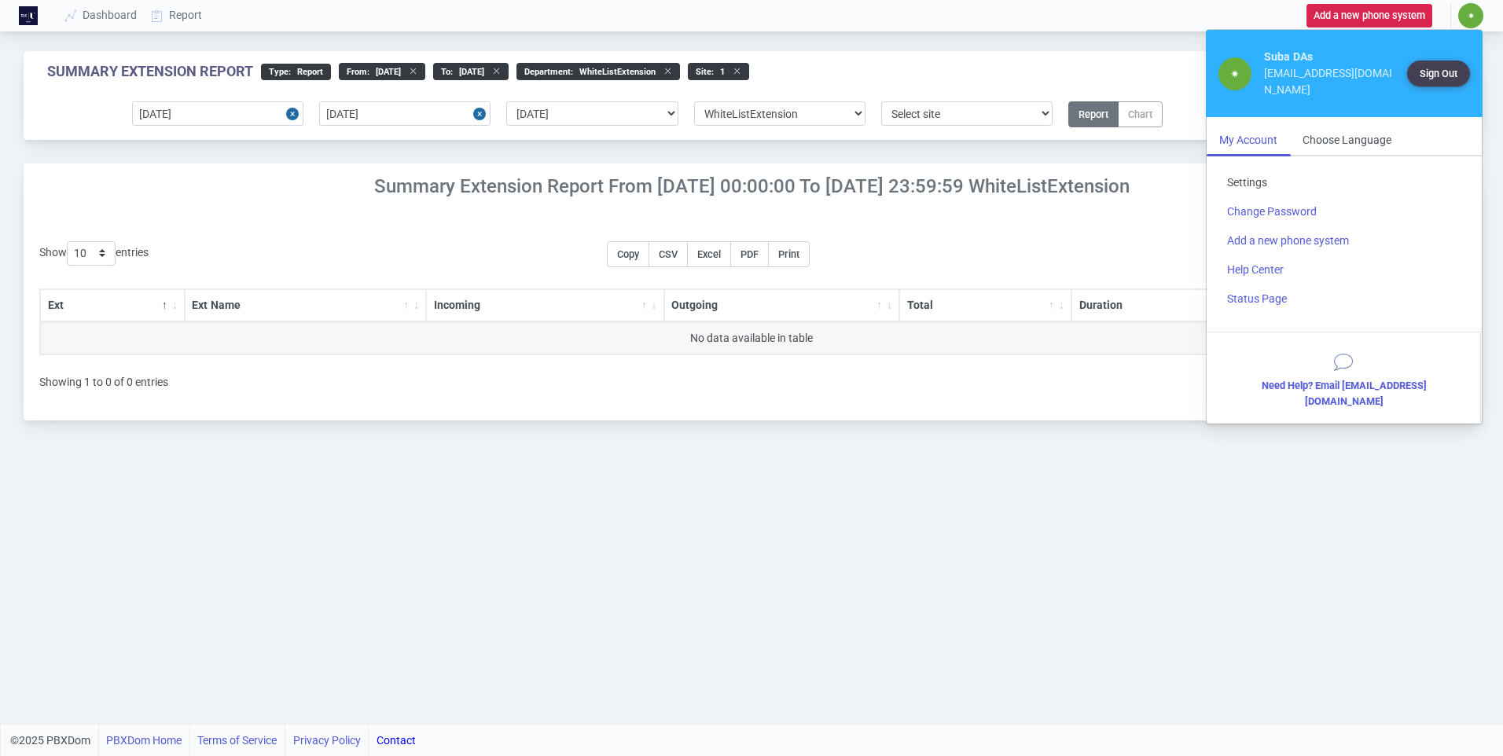
click at [1251, 180] on link "Settings" at bounding box center [1343, 182] width 259 height 29
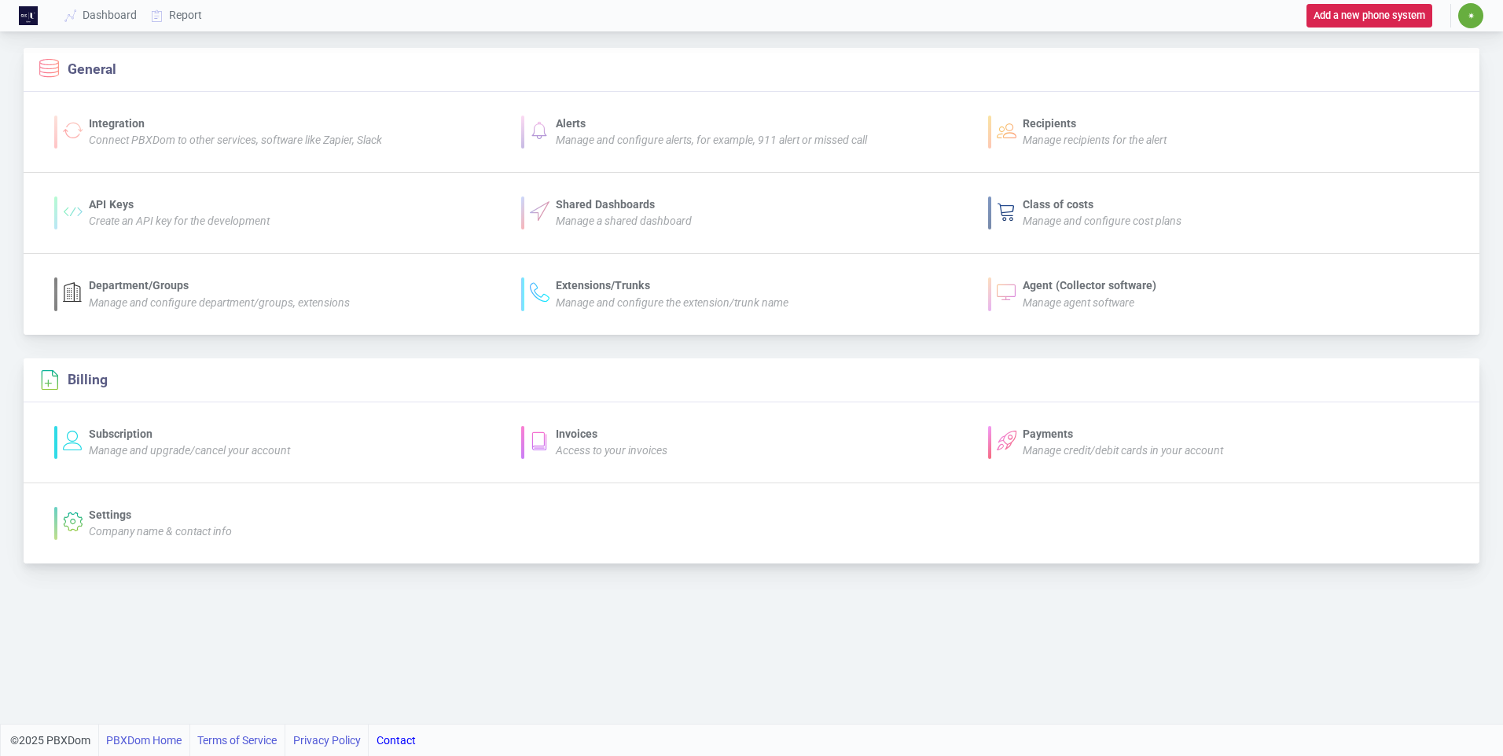
click at [124, 439] on div "Subscription" at bounding box center [189, 434] width 201 height 17
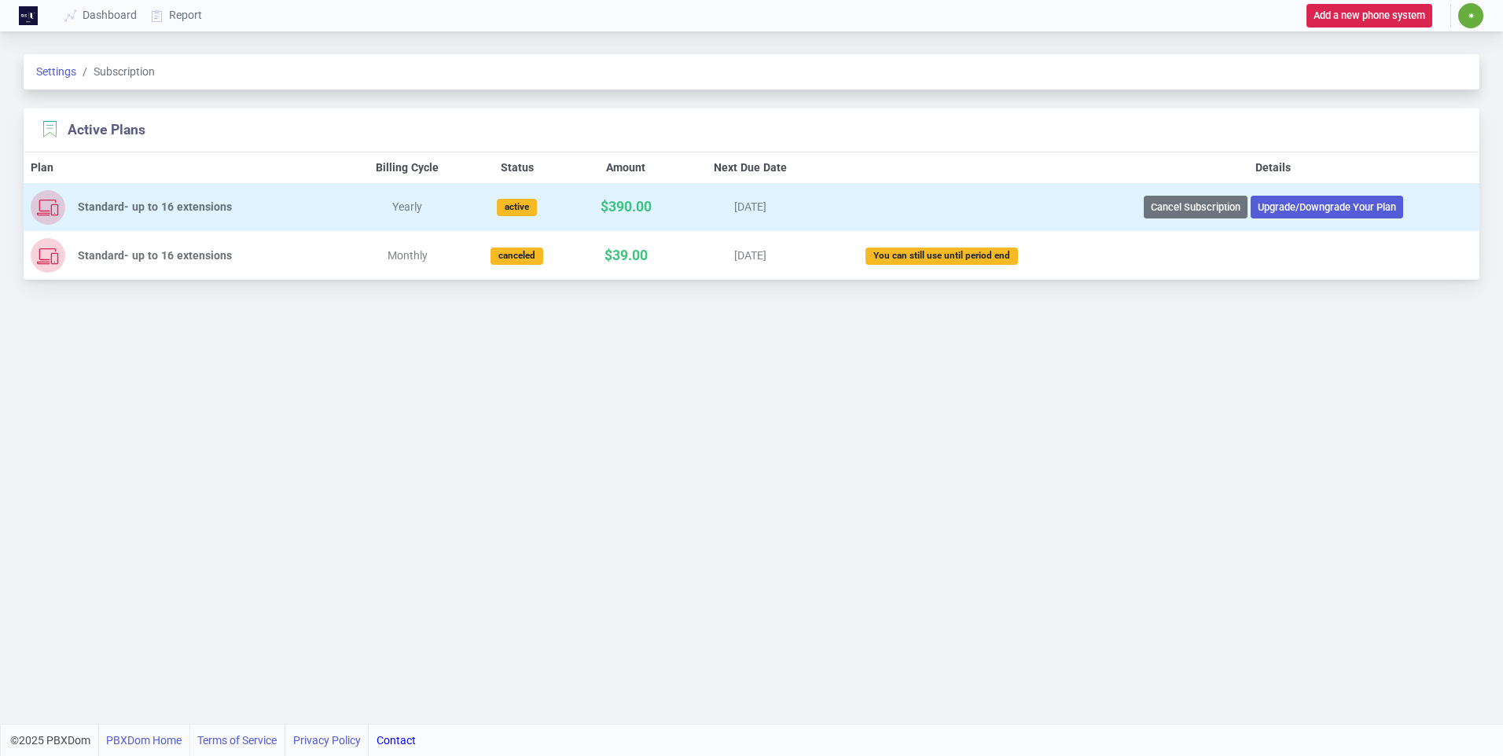
click at [359, 210] on div "Yearly" at bounding box center [407, 207] width 105 height 17
click at [220, 209] on div "Standard- up to 16 extensions" at bounding box center [209, 207] width 263 height 17
drag, startPoint x: 220, startPoint y: 209, endPoint x: 288, endPoint y: 208, distance: 67.6
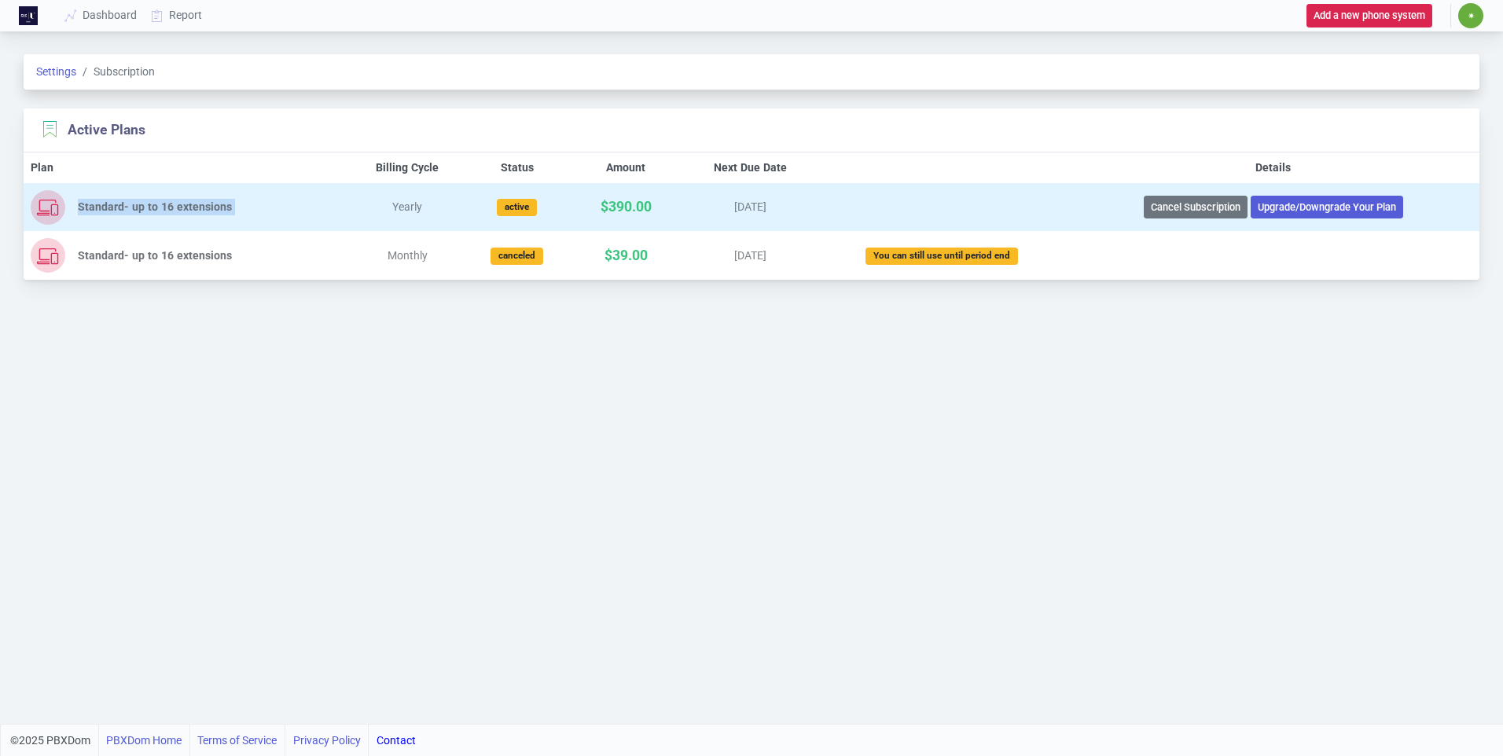
click at [288, 208] on div "Standard- up to 16 extensions" at bounding box center [209, 207] width 263 height 17
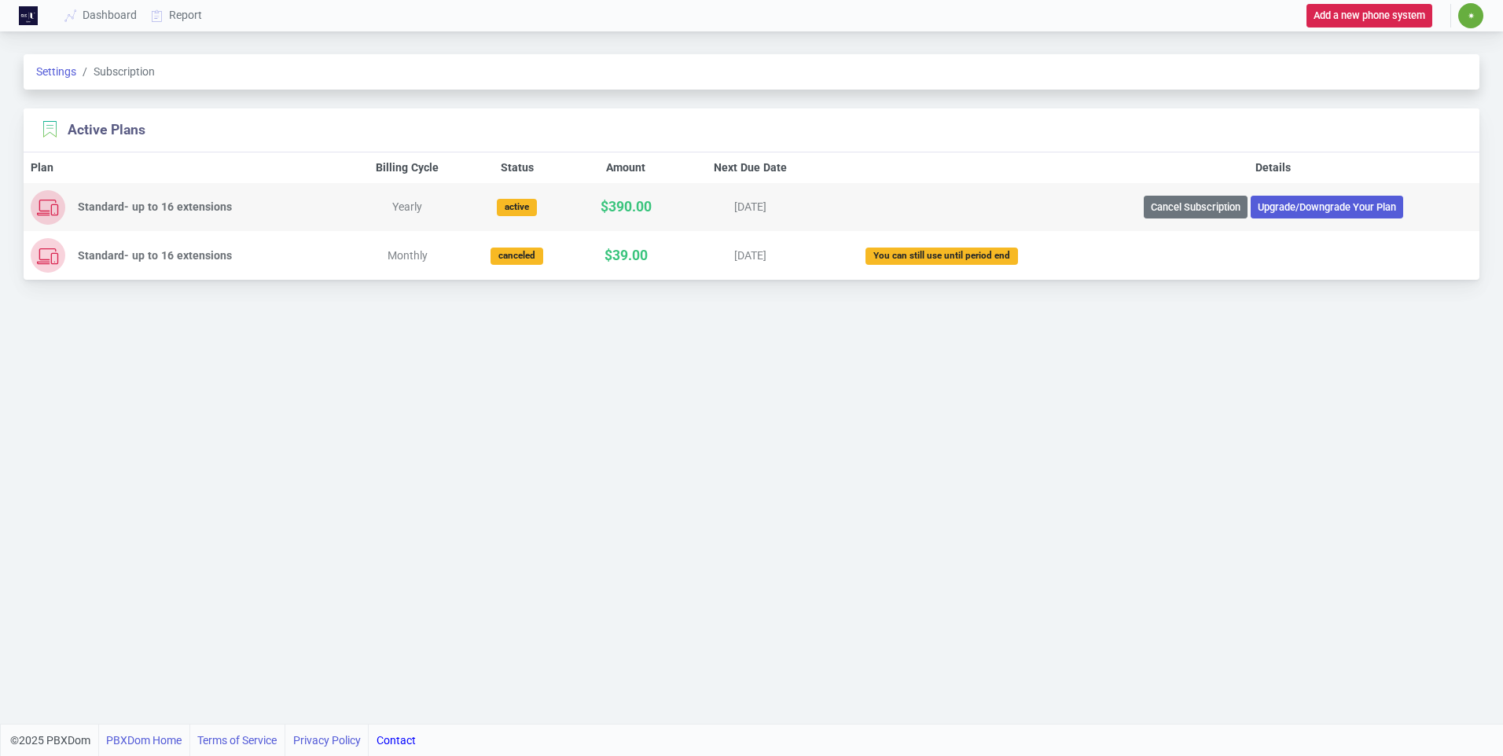
click at [251, 431] on div "Settings Subscription Active Plans Plan Billing Cycle Status Amount Next Due Da…" at bounding box center [751, 379] width 1503 height 689
click at [1397, 20] on button "Add a new phone system" at bounding box center [1369, 15] width 126 height 23
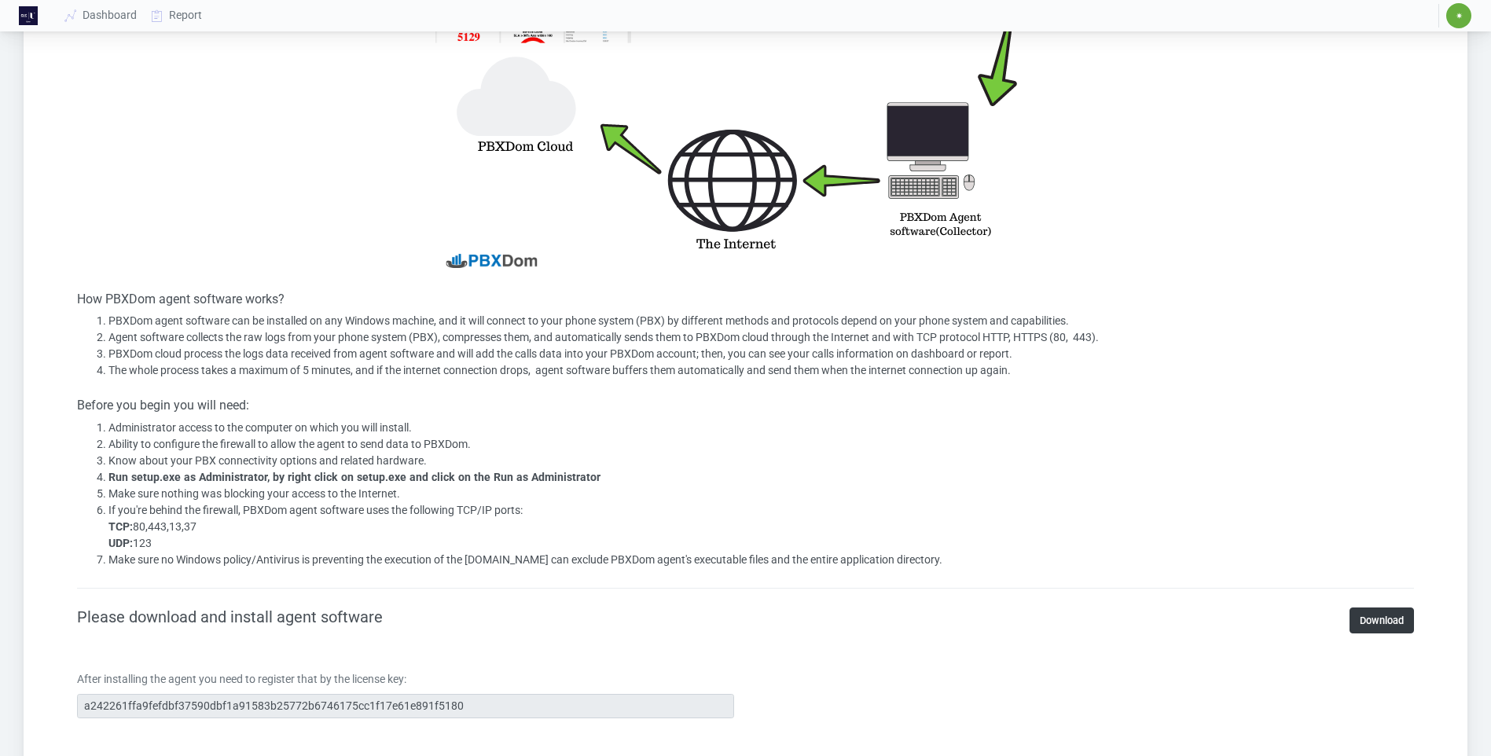
scroll to position [629, 0]
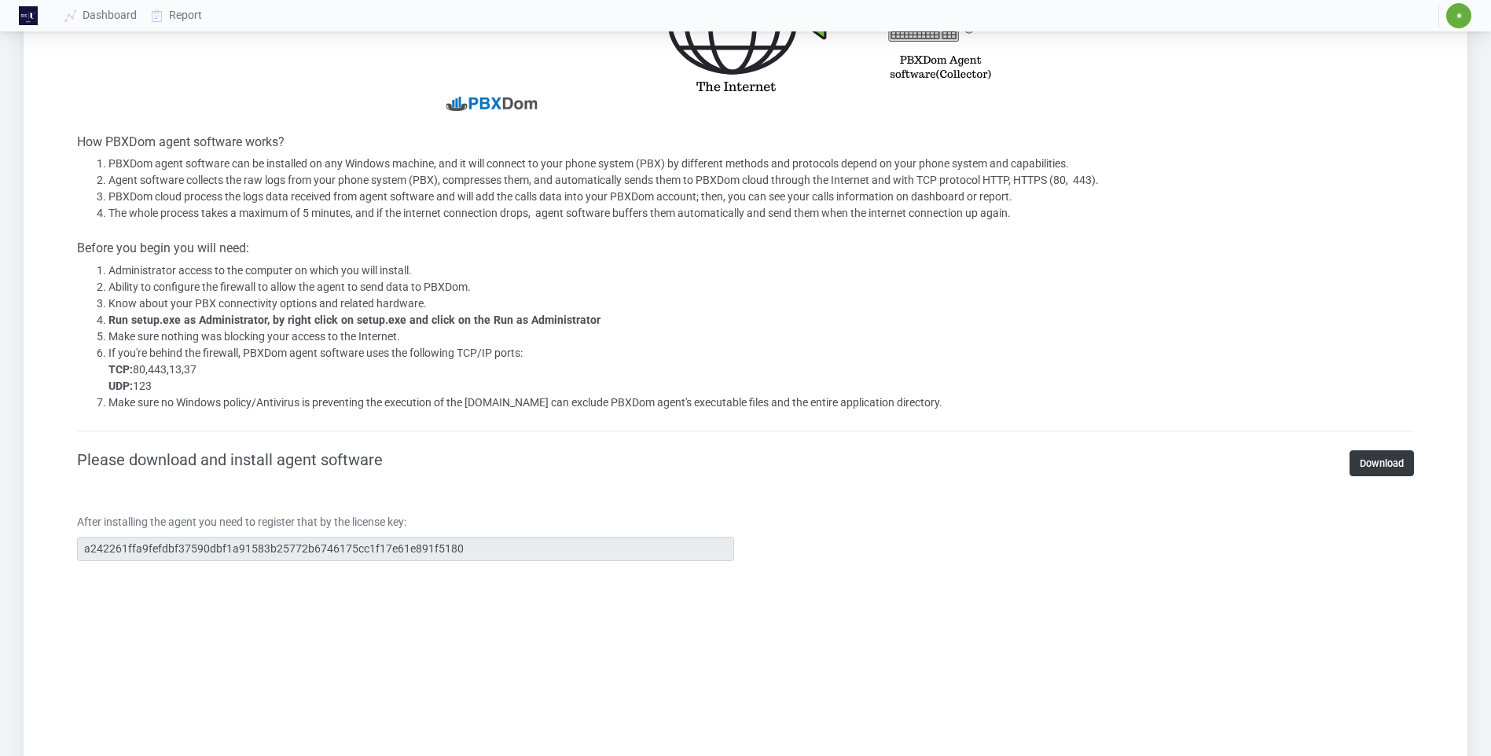
click at [42, 565] on section "Install PBXDom Agent Software (Collector) How PBXDom agent software works? PBXD…" at bounding box center [745, 485] width 1413 height 1756
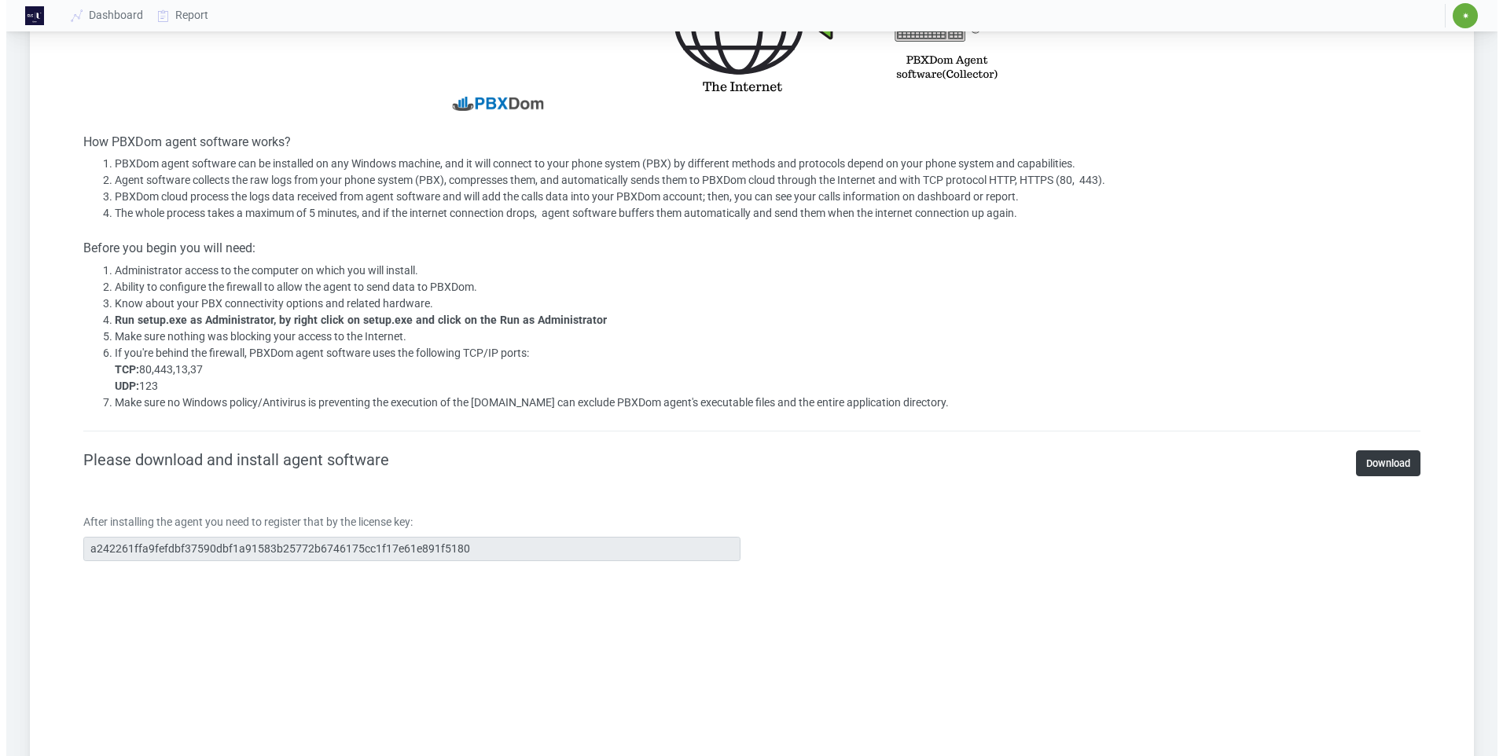
scroll to position [0, 0]
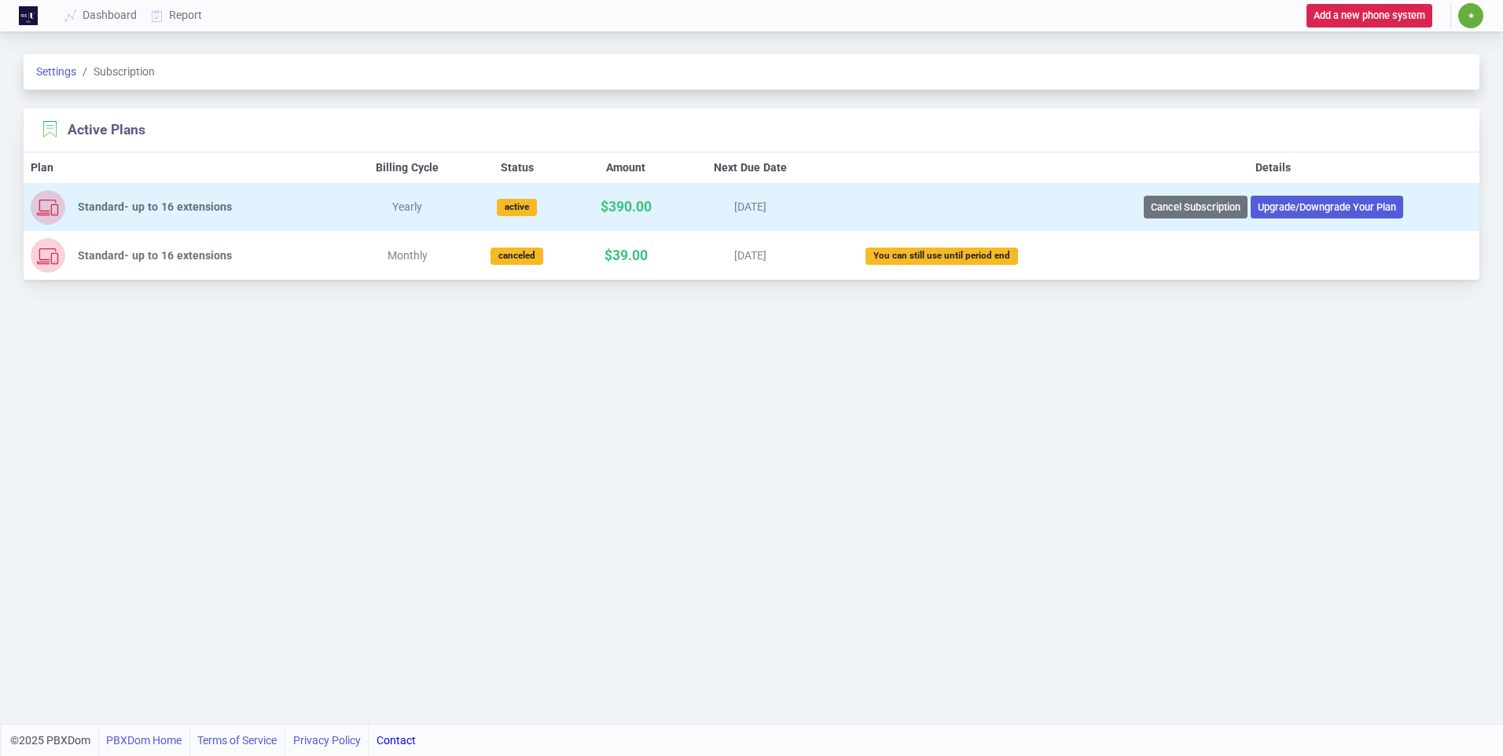
click at [133, 208] on div "Standard- up to 16 extensions" at bounding box center [209, 207] width 263 height 17
click at [902, 203] on td at bounding box center [941, 207] width 251 height 49
click at [180, 212] on div "Standard- up to 16 extensions" at bounding box center [209, 207] width 263 height 17
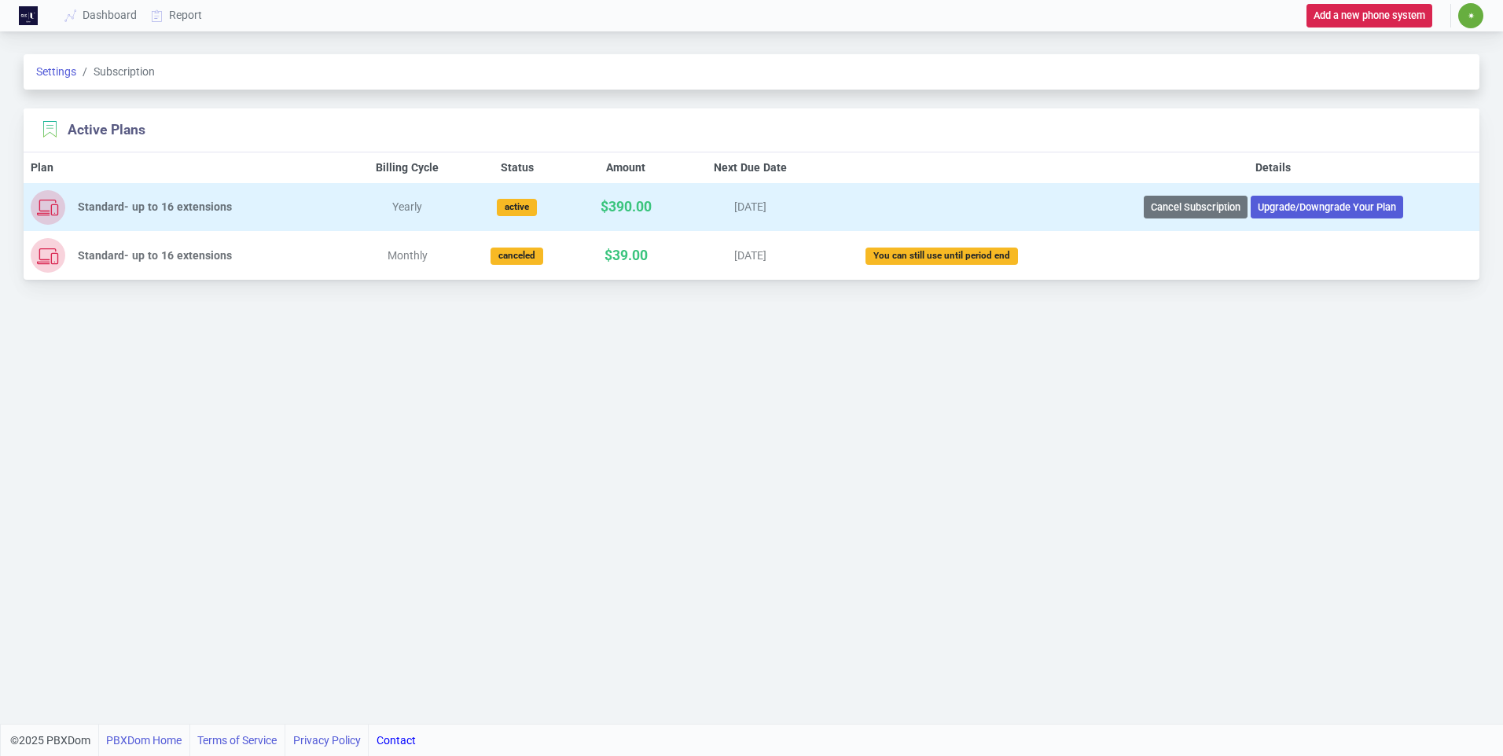
click at [828, 204] on td at bounding box center [941, 207] width 251 height 49
click at [520, 213] on div "active" at bounding box center [517, 207] width 40 height 17
click at [590, 209] on div "$390.00" at bounding box center [626, 207] width 104 height 20
drag, startPoint x: 619, startPoint y: 208, endPoint x: 641, endPoint y: 208, distance: 22.8
click at [641, 208] on div "$390.00" at bounding box center [626, 207] width 104 height 20
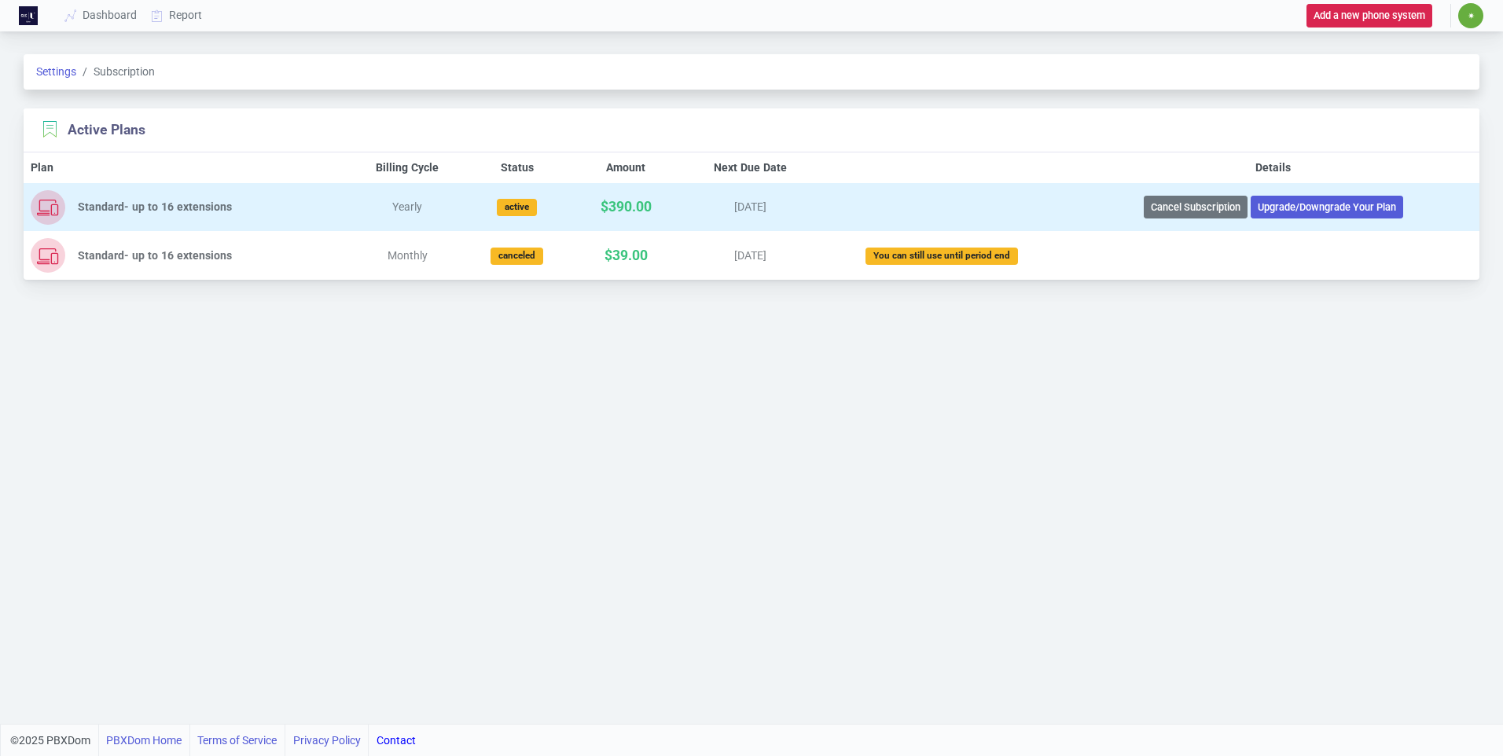
drag, startPoint x: 641, startPoint y: 208, endPoint x: 654, endPoint y: 208, distance: 12.6
click at [654, 208] on div "$390.00" at bounding box center [626, 207] width 104 height 20
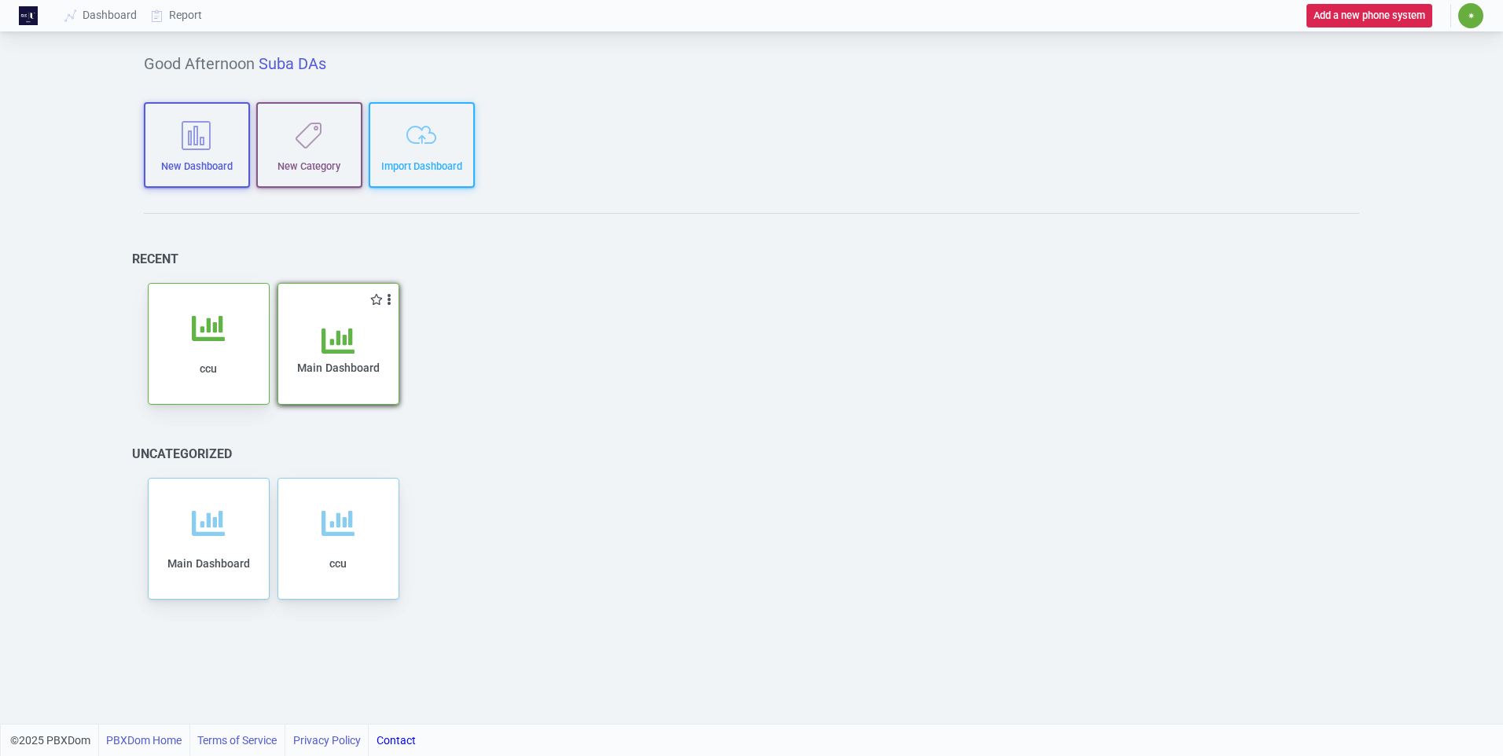
click at [317, 355] on div "Main Dashboard" at bounding box center [338, 365] width 89 height 80
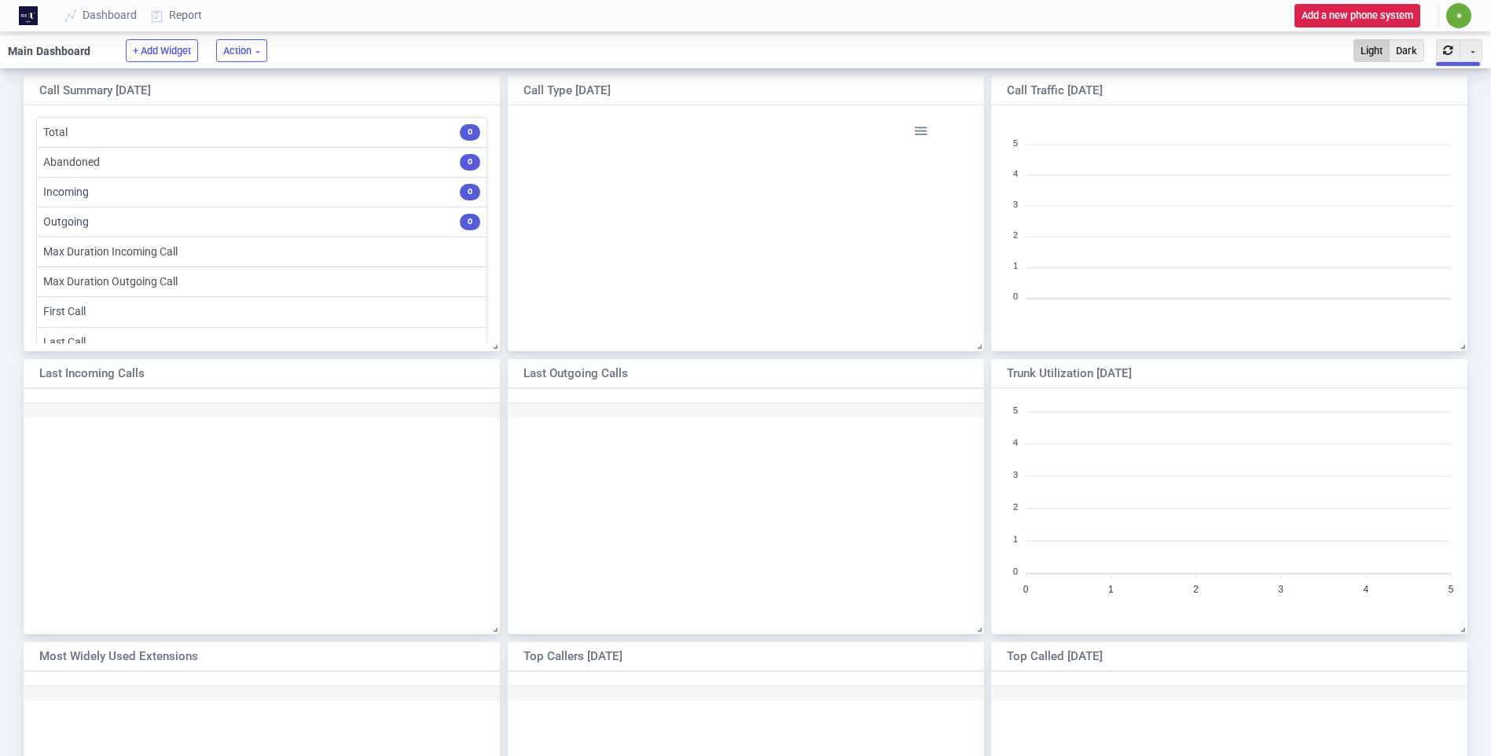
click at [802, 270] on foreignobject "Incoming Outgoing Abandoned" at bounding box center [745, 265] width 377 height 289
click at [1395, 17] on button "Add a new phone system" at bounding box center [1358, 15] width 126 height 23
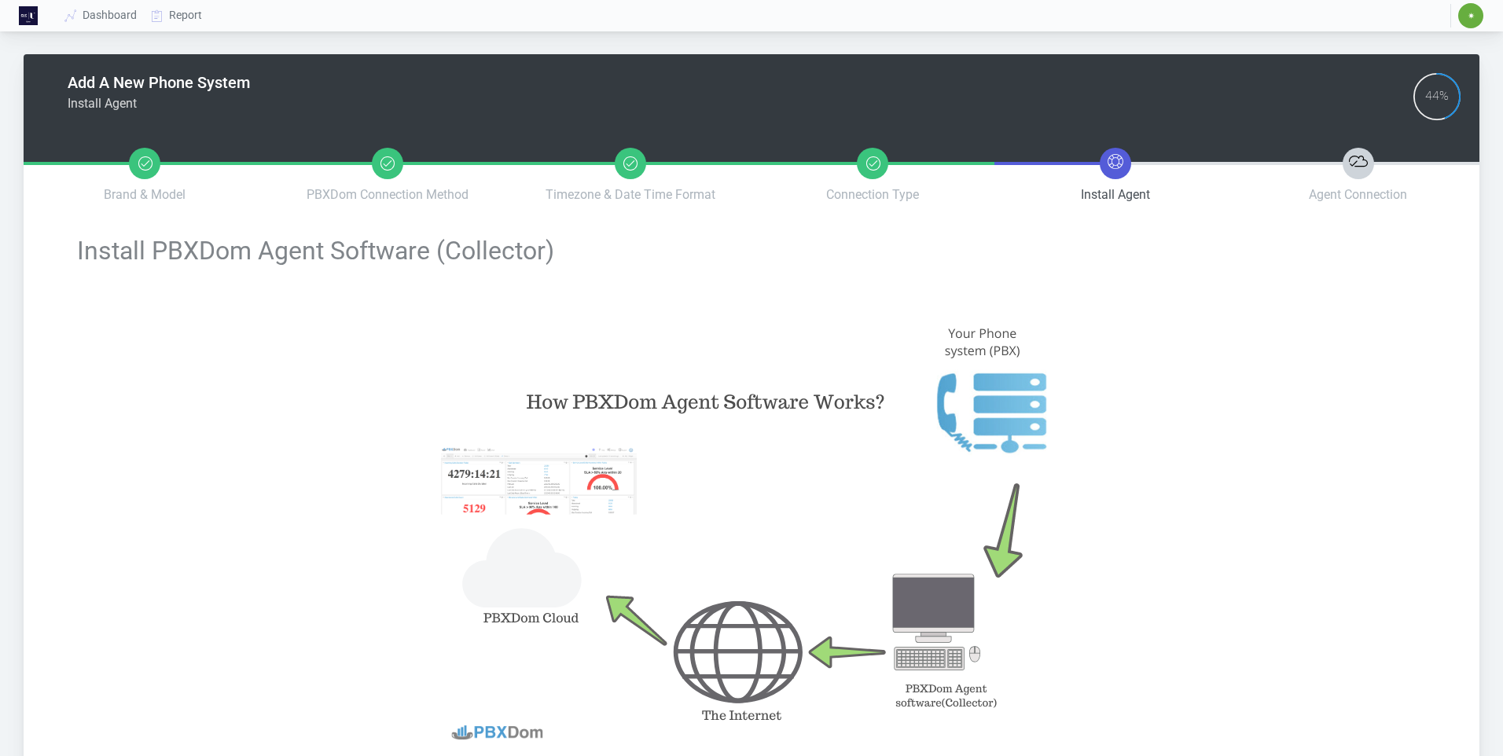
type input "a242261ffa9fefdbf37590dbf1a91583b25772b6746175cc1f17e61e891f5180"
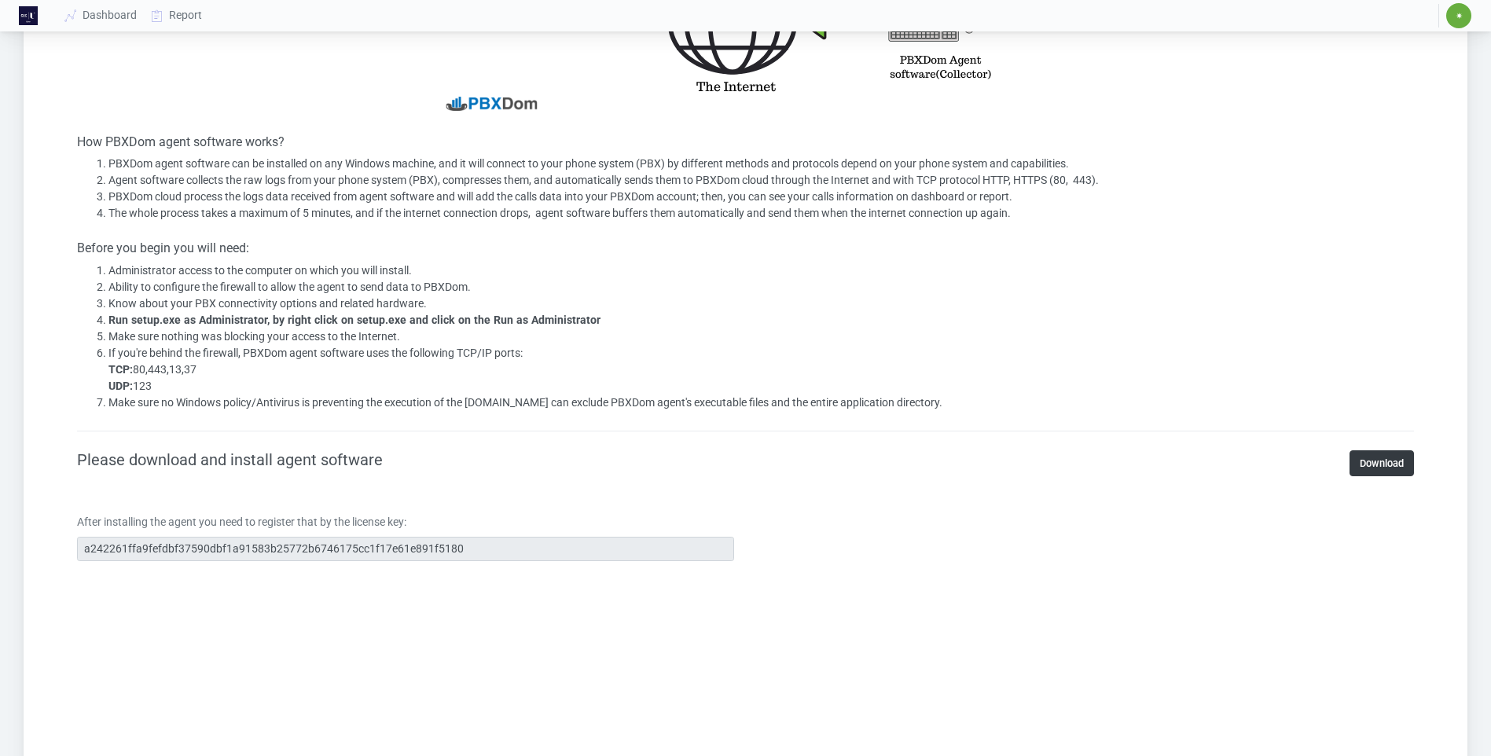
scroll to position [157, 0]
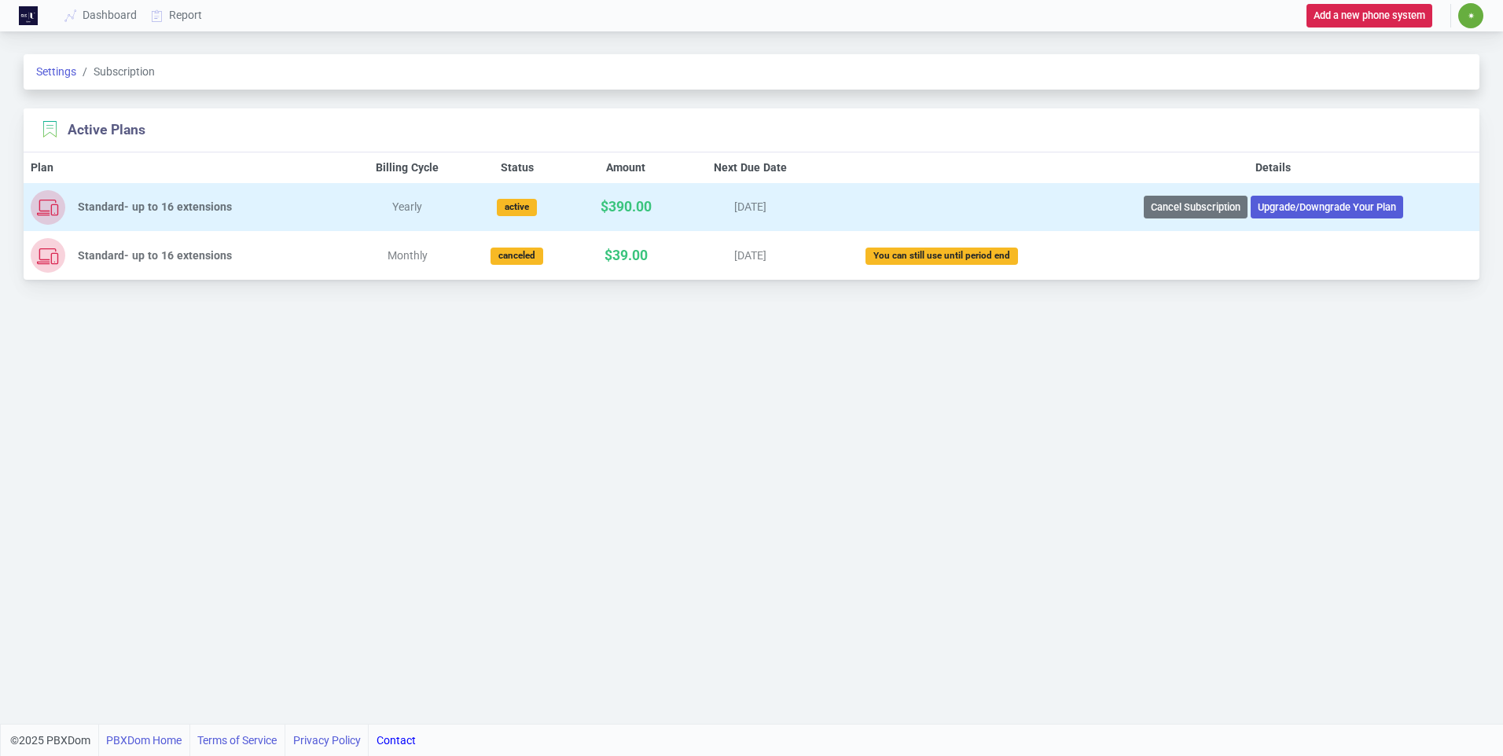
click at [101, 217] on div "Standard- up to 16 extensions" at bounding box center [186, 207] width 310 height 35
drag, startPoint x: 160, startPoint y: 208, endPoint x: 136, endPoint y: 213, distance: 24.8
click at [136, 213] on div "Standard- up to 16 extensions" at bounding box center [209, 207] width 263 height 17
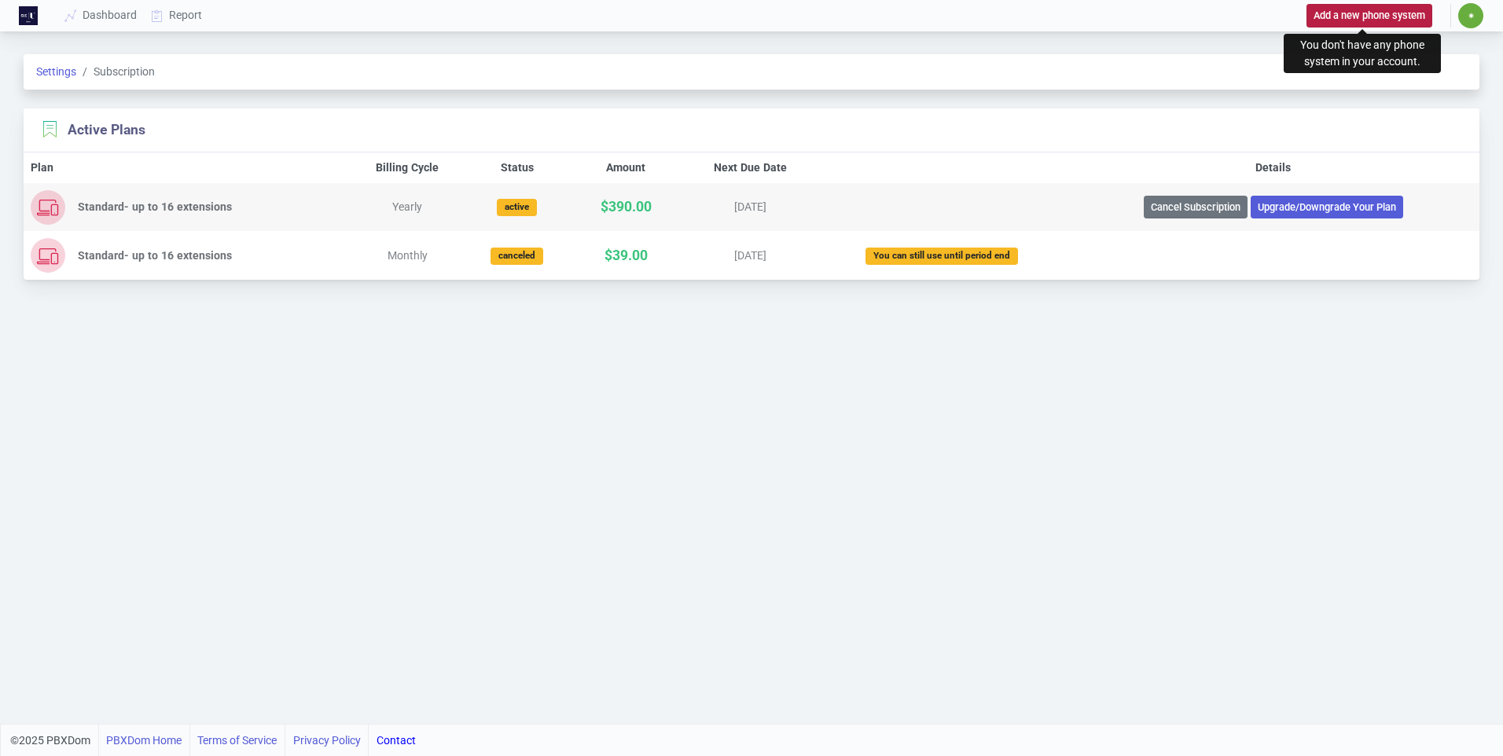
click at [1333, 19] on button "Add a new phone system" at bounding box center [1369, 15] width 126 height 23
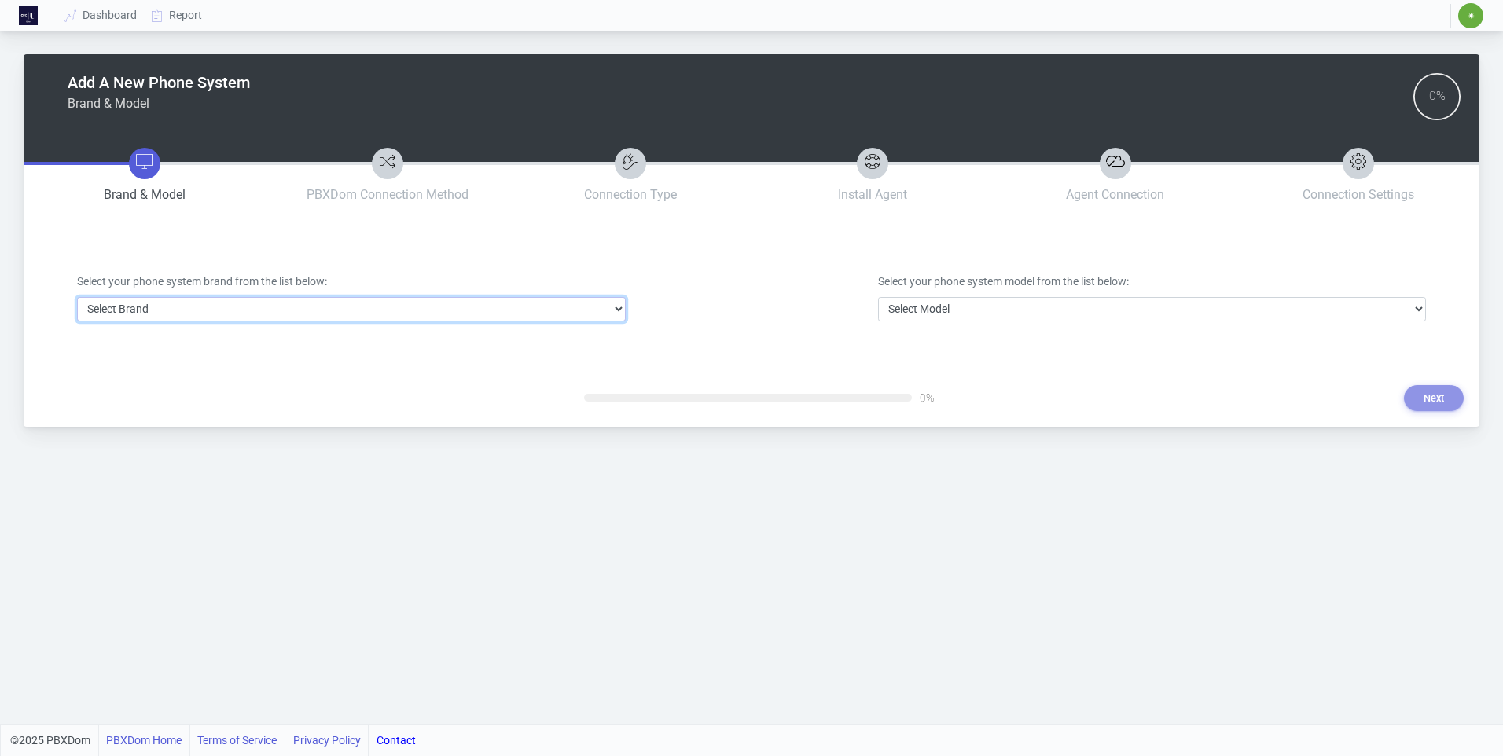
click at [432, 314] on select "Select Brand 3CX Avaya Cisco FreePBX/Asterisk Mitel Panasonic Yeastar" at bounding box center [351, 309] width 549 height 24
select select "3"
click at [77, 297] on select "Select Brand 3CX Avaya Cisco FreePBX/Asterisk Mitel Panasonic Yeastar" at bounding box center [351, 309] width 549 height 24
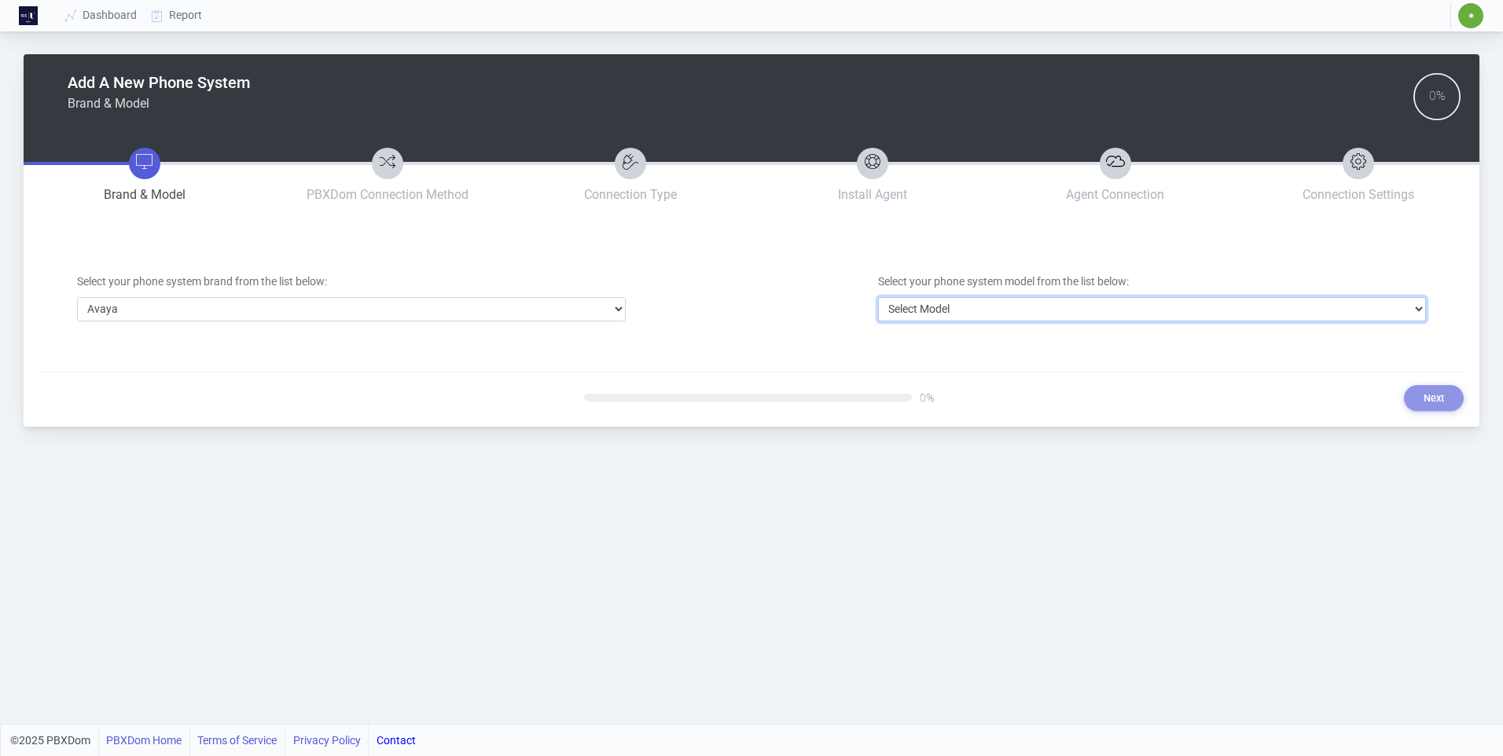
click at [989, 307] on select "Select Model Avaya Aura Communication Manager Avaya IP Office 500/Server Edition" at bounding box center [1152, 309] width 549 height 24
select select "40"
click at [878, 297] on select "Select Model Avaya Aura Communication Manager Avaya IP Office 500/Server Edition" at bounding box center [1152, 309] width 549 height 24
click at [1429, 402] on button "Next" at bounding box center [1434, 398] width 60 height 26
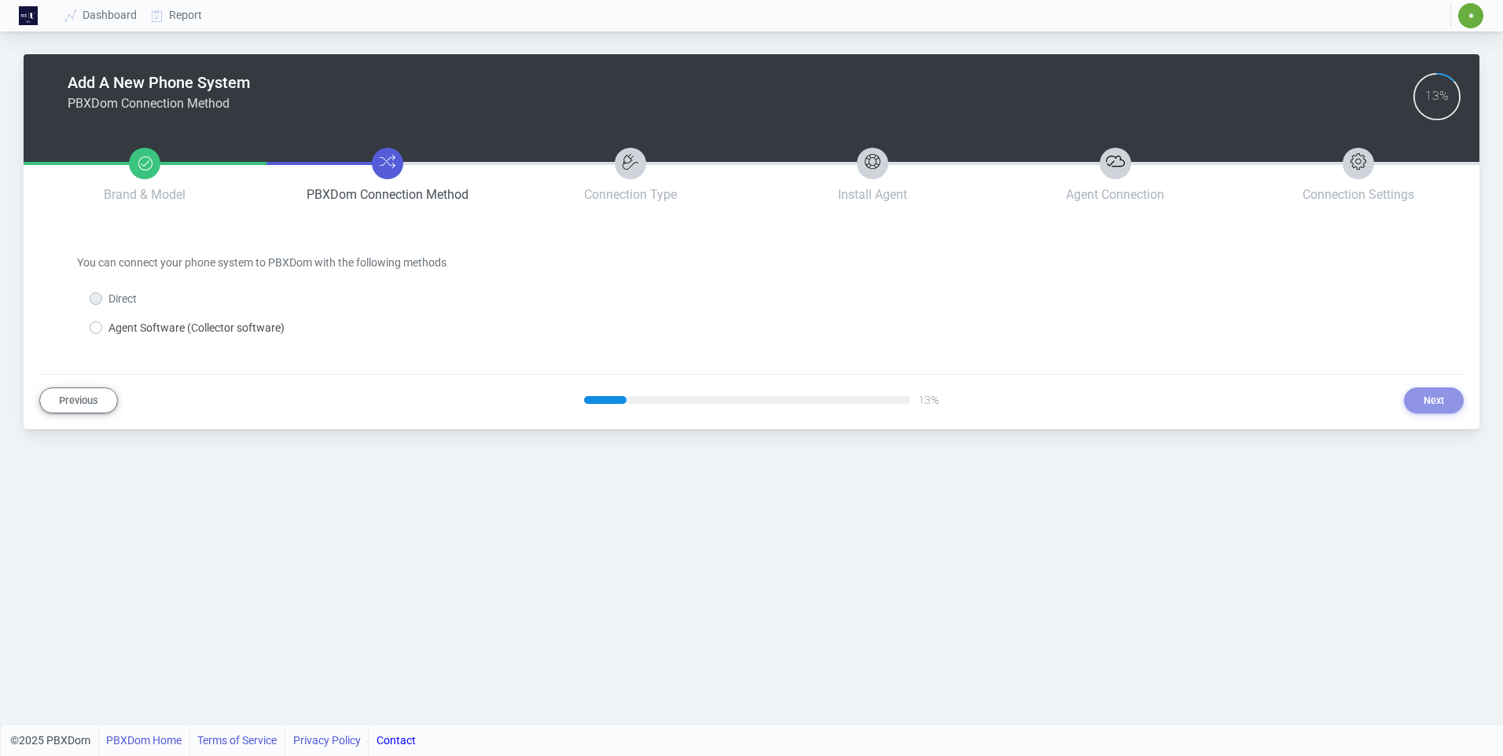
click at [108, 303] on label "Direct" at bounding box center [122, 299] width 28 height 17
click at [108, 329] on label "Agent Software (Collector software)" at bounding box center [196, 328] width 176 height 17
click at [108, 329] on input "Agent Software (Collector software)" at bounding box center [113, 325] width 10 height 10
radio input "true"
click at [1428, 410] on button "Next" at bounding box center [1434, 401] width 60 height 26
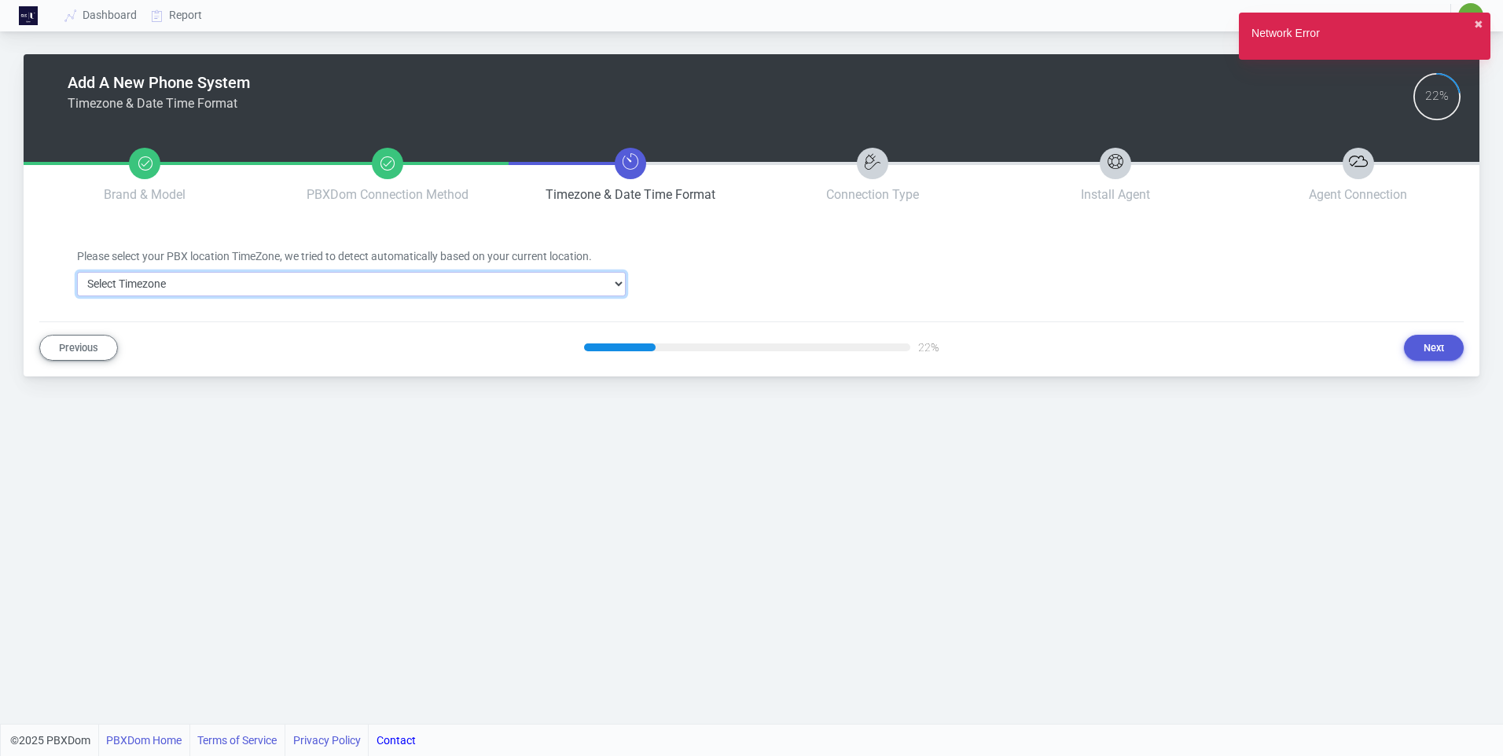
click at [433, 288] on select "Select Timezone Africa/Abidjan Africa/Accra Africa/Addis_Ababa Africa/Algiers A…" at bounding box center [351, 284] width 549 height 24
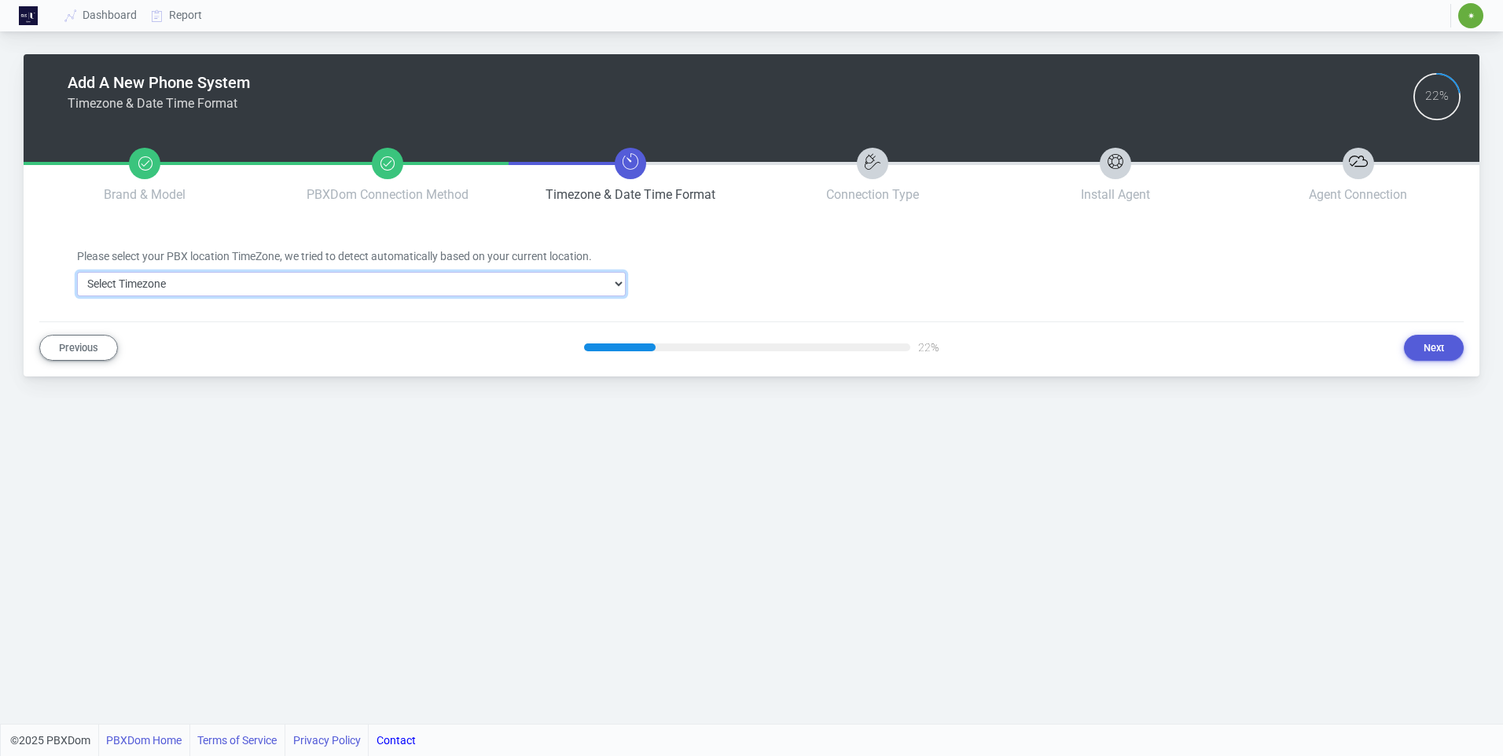
select select "304"
click at [77, 272] on select "Select Timezone Africa/Abidjan Africa/Accra Africa/Addis_Ababa Africa/Algiers A…" at bounding box center [351, 284] width 549 height 24
click at [1431, 351] on button "Next" at bounding box center [1434, 348] width 60 height 26
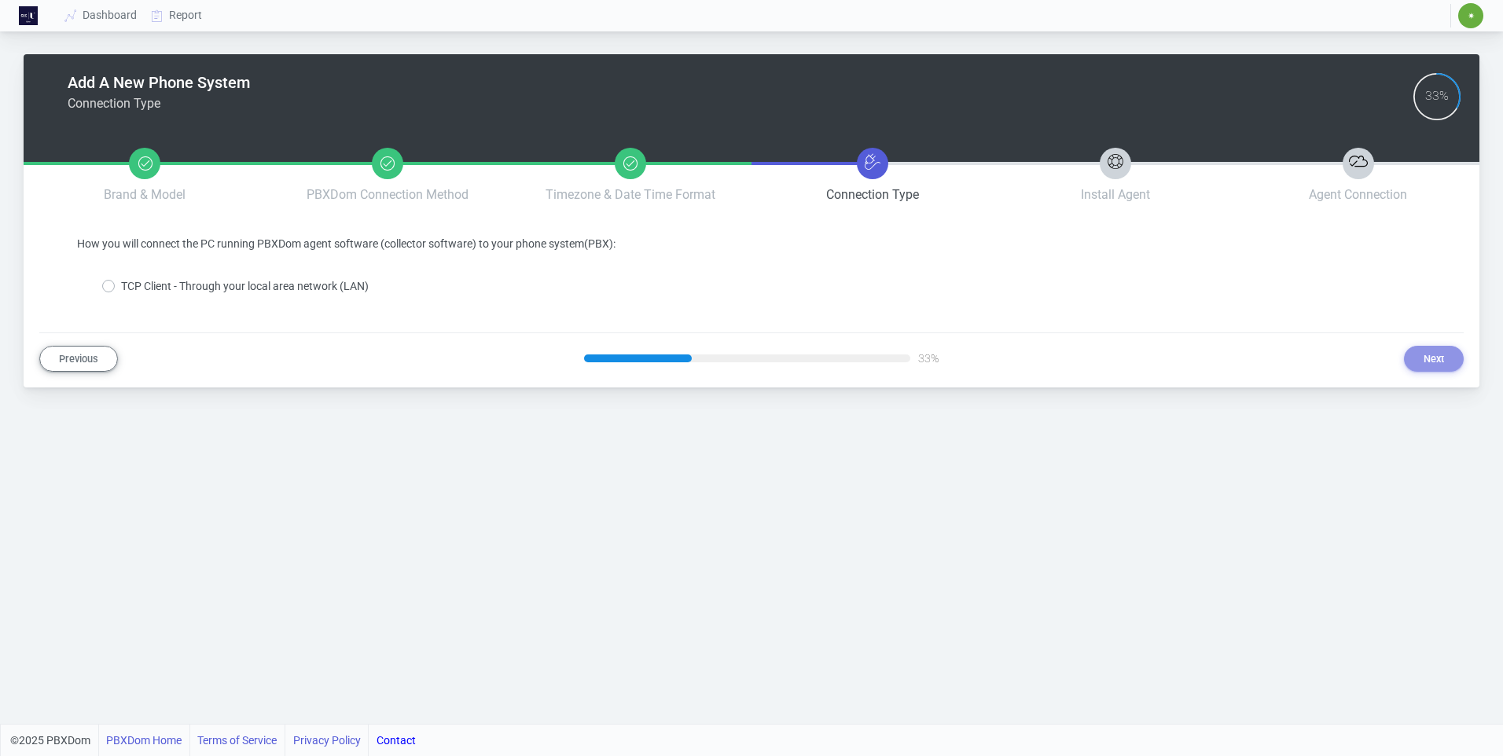
click at [121, 286] on label "TCP Client - Through your local area network (LAN)" at bounding box center [245, 286] width 248 height 17
click at [121, 286] on input "TCP Client - Through your local area network (LAN)" at bounding box center [126, 283] width 10 height 10
radio input "true"
click at [1440, 358] on button "Next" at bounding box center [1434, 359] width 60 height 26
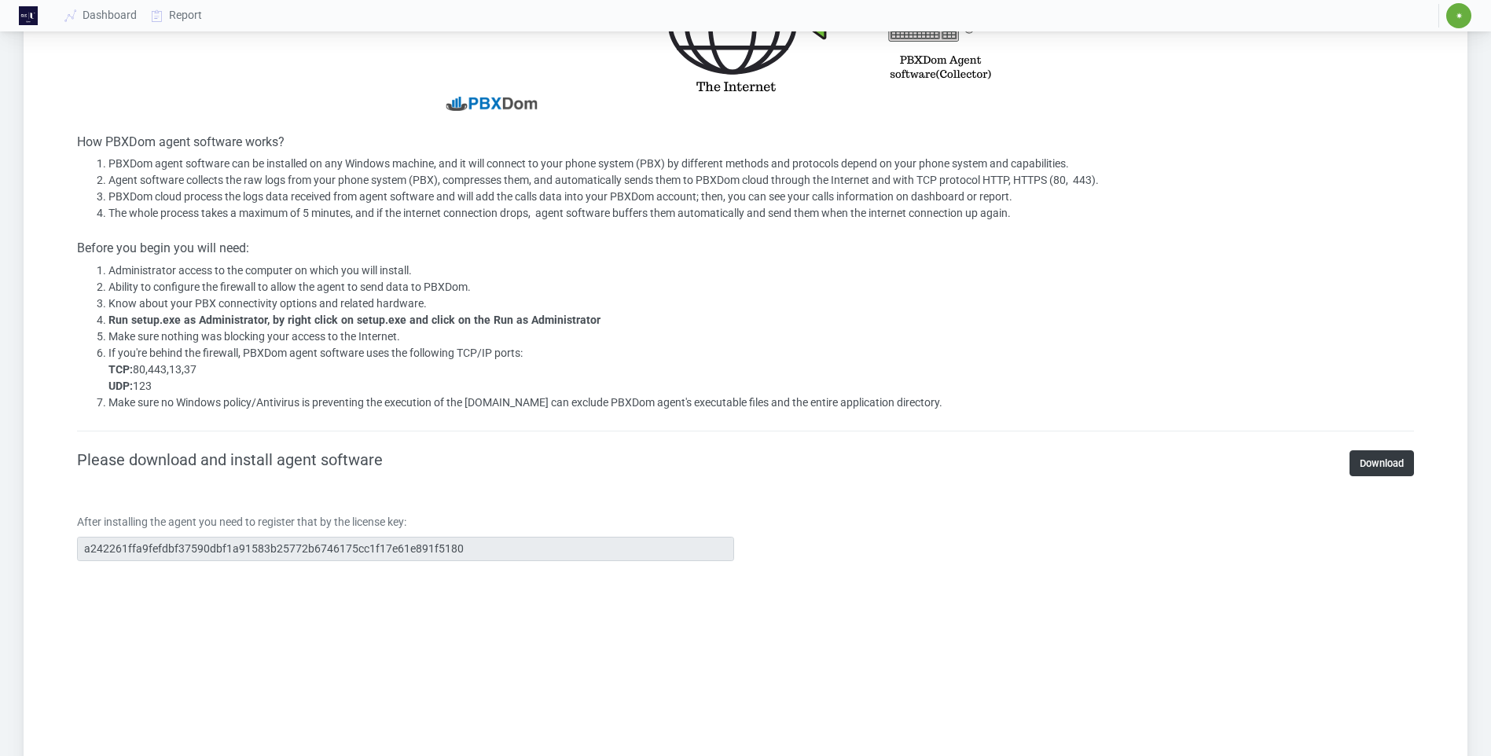
scroll to position [865, 0]
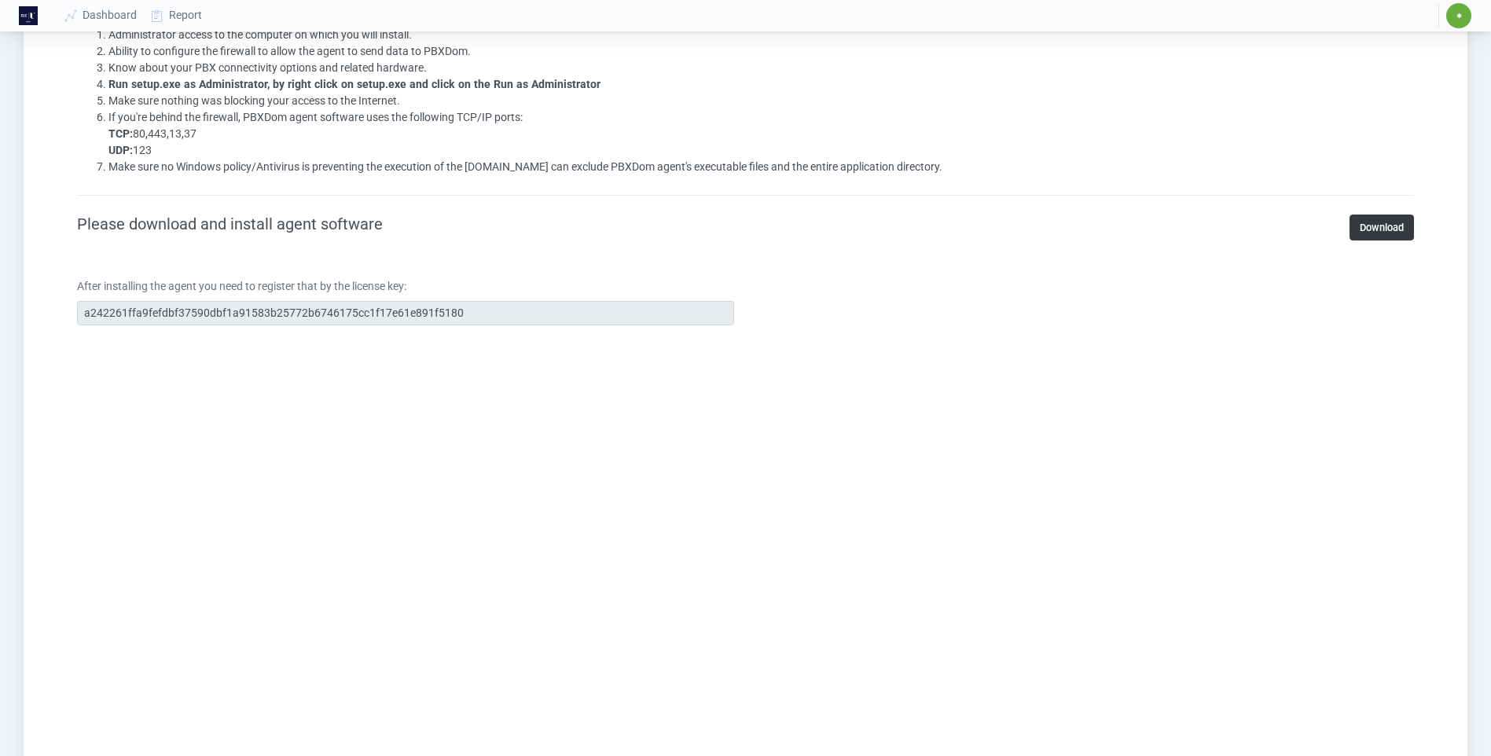
click at [0, 299] on html "Dashboard Report ✷ ✷ Suba DAs subscriptions@cuc-ulster.edu.qa Sign Out My Accou…" at bounding box center [745, 205] width 1491 height 2141
click at [1376, 230] on link "Download" at bounding box center [1382, 228] width 64 height 26
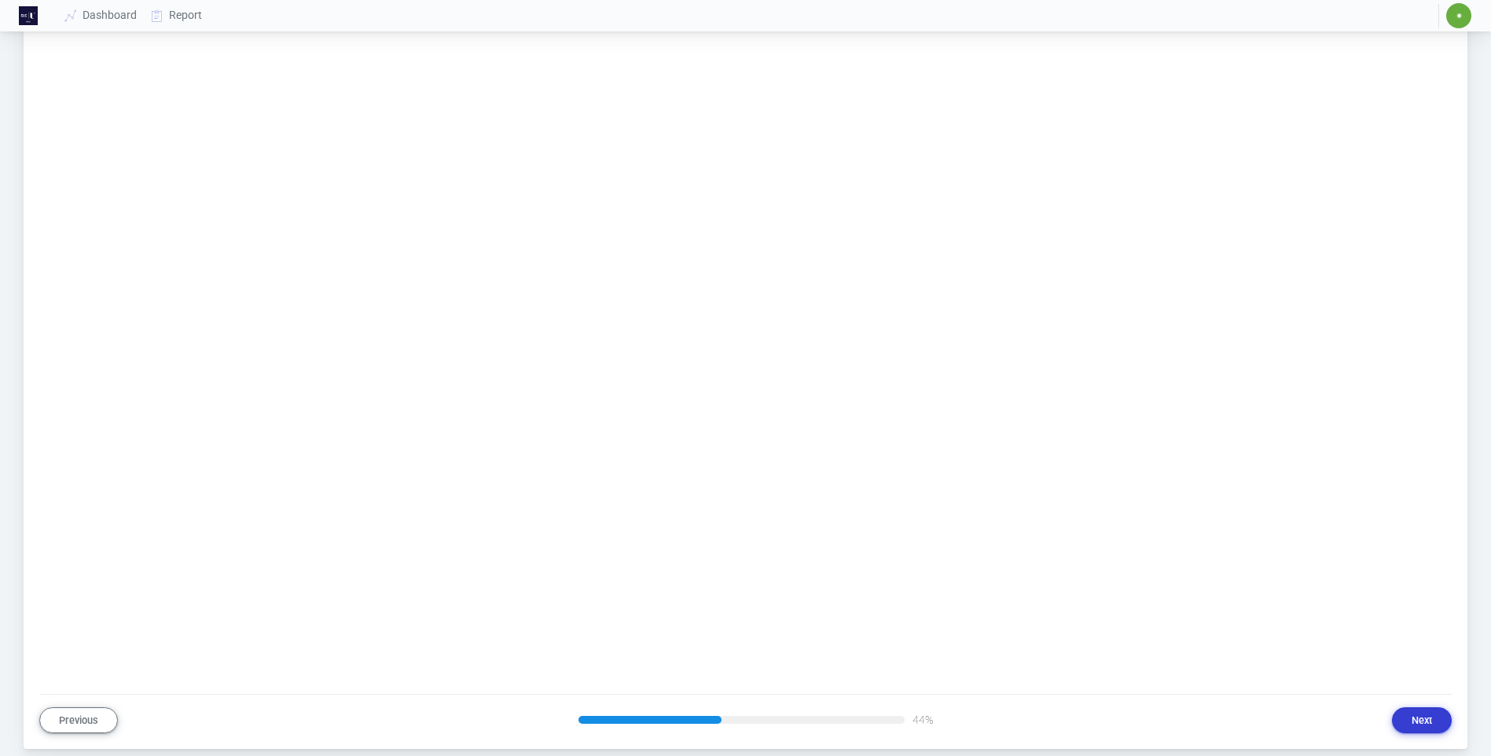
click at [1418, 724] on button "Next" at bounding box center [1422, 720] width 60 height 26
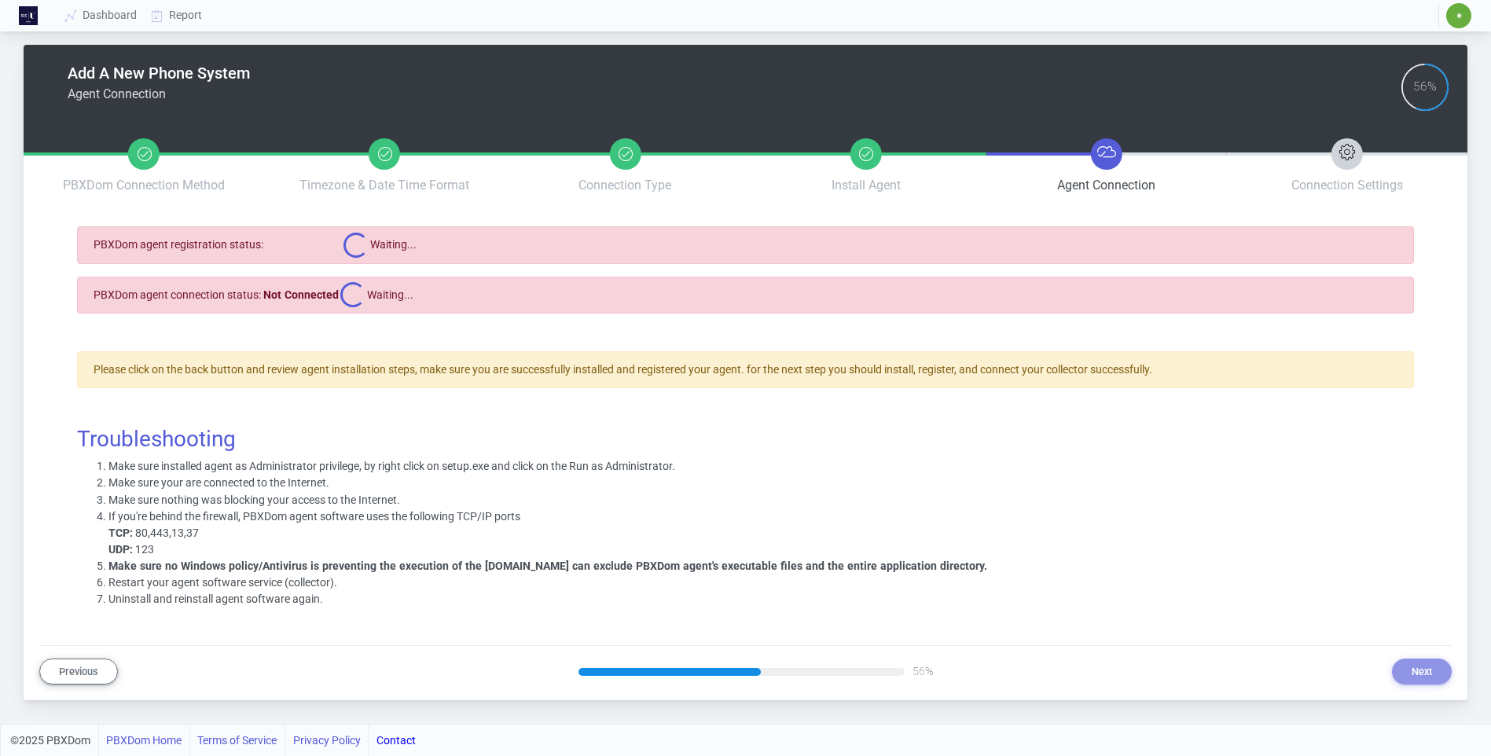
scroll to position [109, 0]
select select "2cd40e2e09c292eb369df2ee1278d07a4953ebe71caf959010668814051f1183"
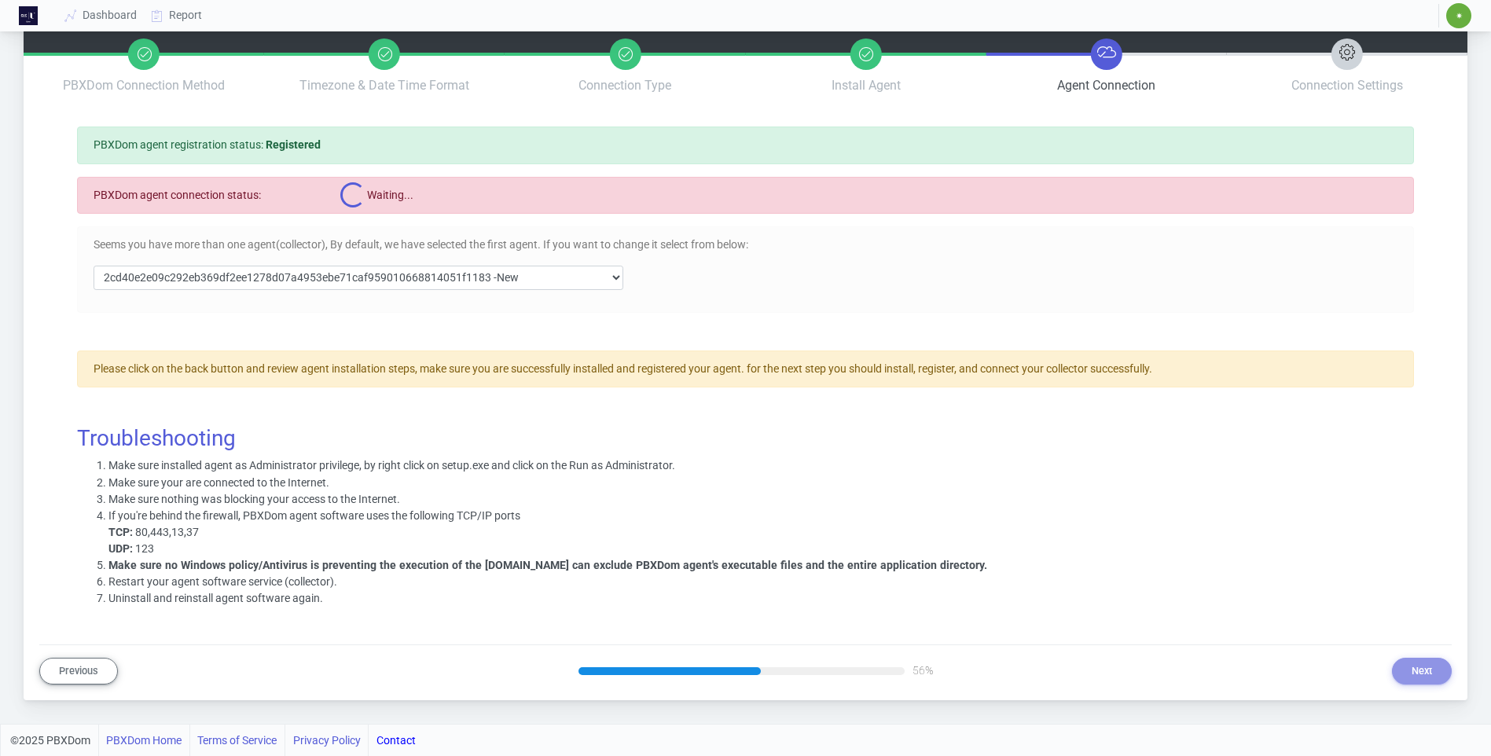
scroll to position [0, 0]
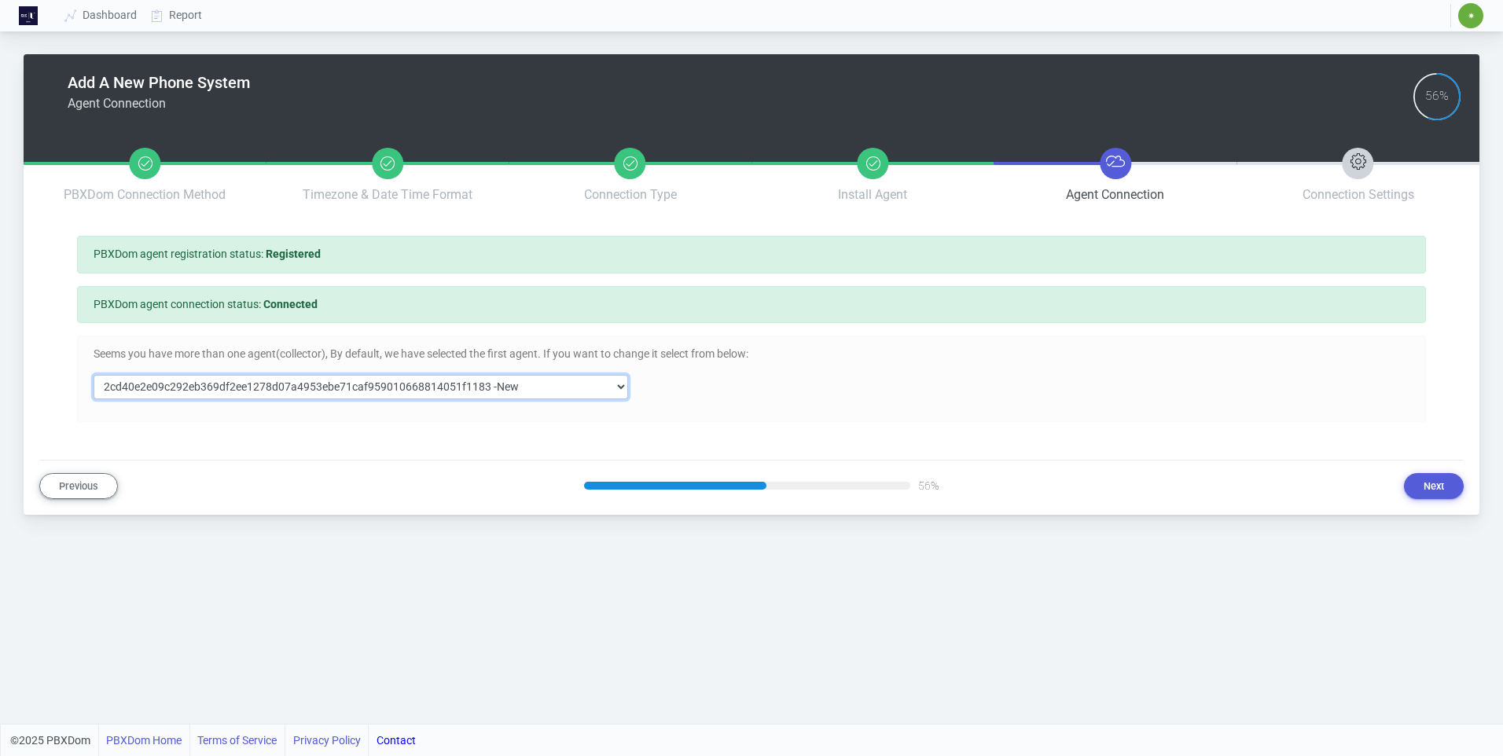
click at [528, 388] on select "Select Agent 2cd40e2e09c292eb369df2ee1278d07a4953ebe71caf959010668814051f1183 -…" at bounding box center [361, 387] width 535 height 24
click at [1438, 482] on button "Next" at bounding box center [1434, 486] width 60 height 26
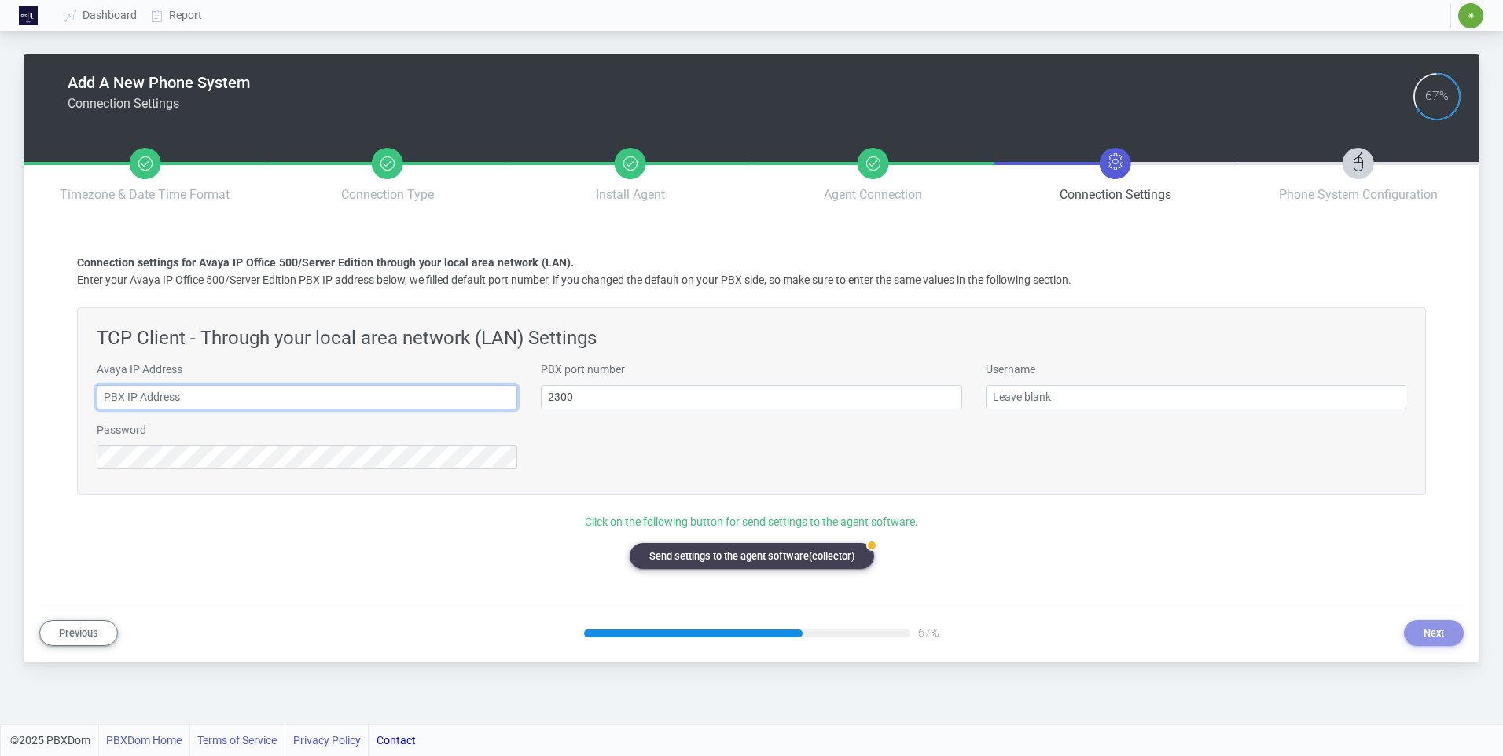
click at [221, 404] on input "text" at bounding box center [307, 397] width 421 height 24
type input "192.168.42.1"
click at [1071, 399] on input "text" at bounding box center [1196, 397] width 421 height 24
click at [742, 560] on button "badge Send settings to the agent software(collector)" at bounding box center [752, 556] width 244 height 26
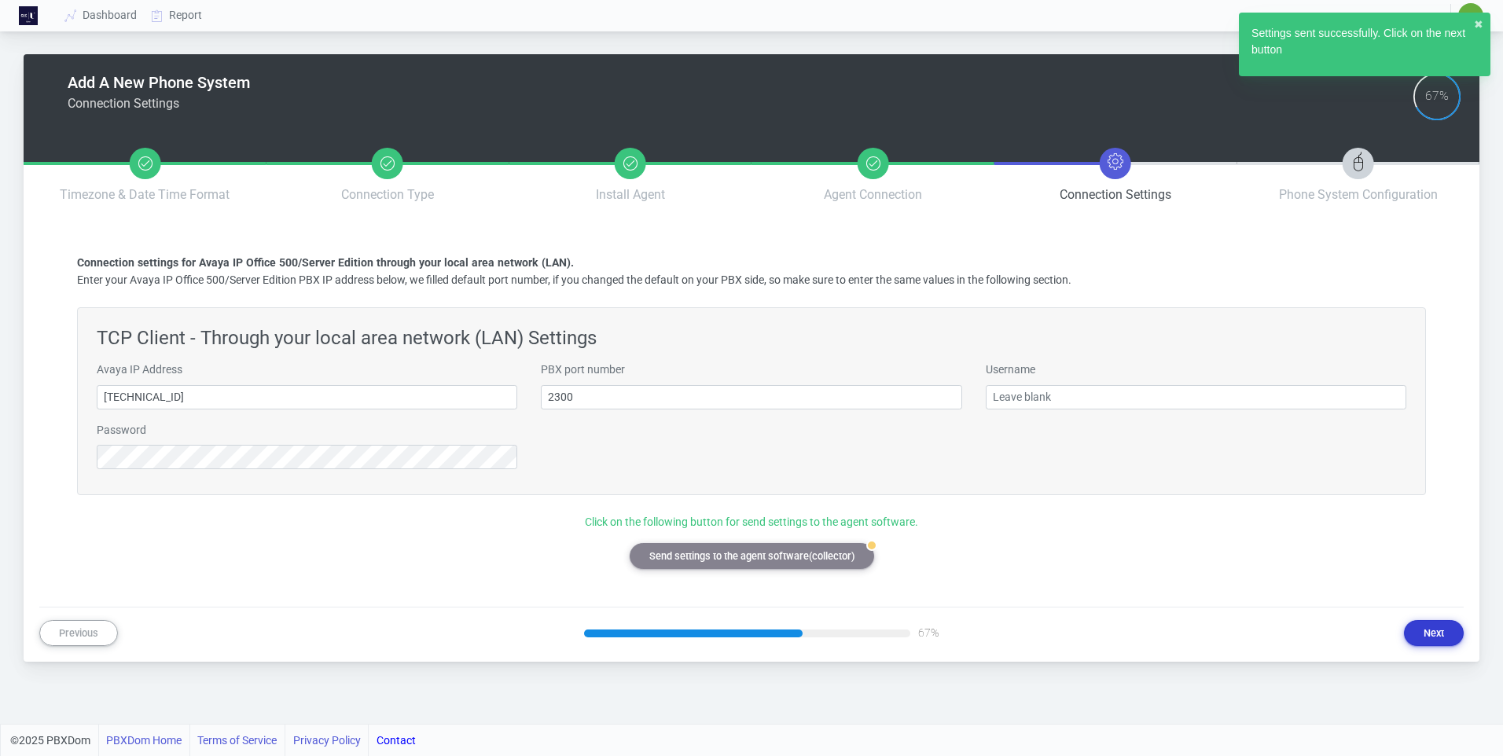
click at [1418, 630] on button "Next" at bounding box center [1434, 633] width 60 height 26
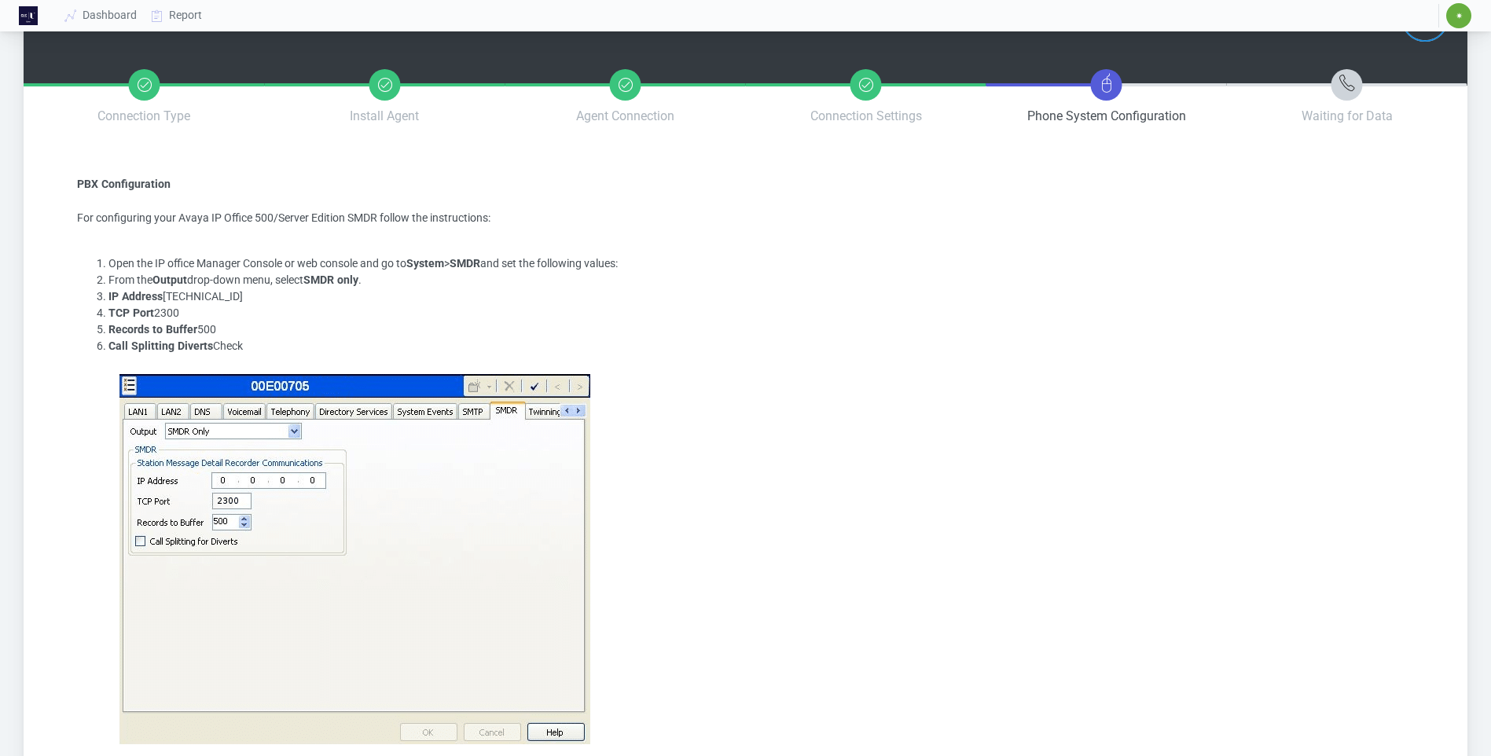
scroll to position [215, 0]
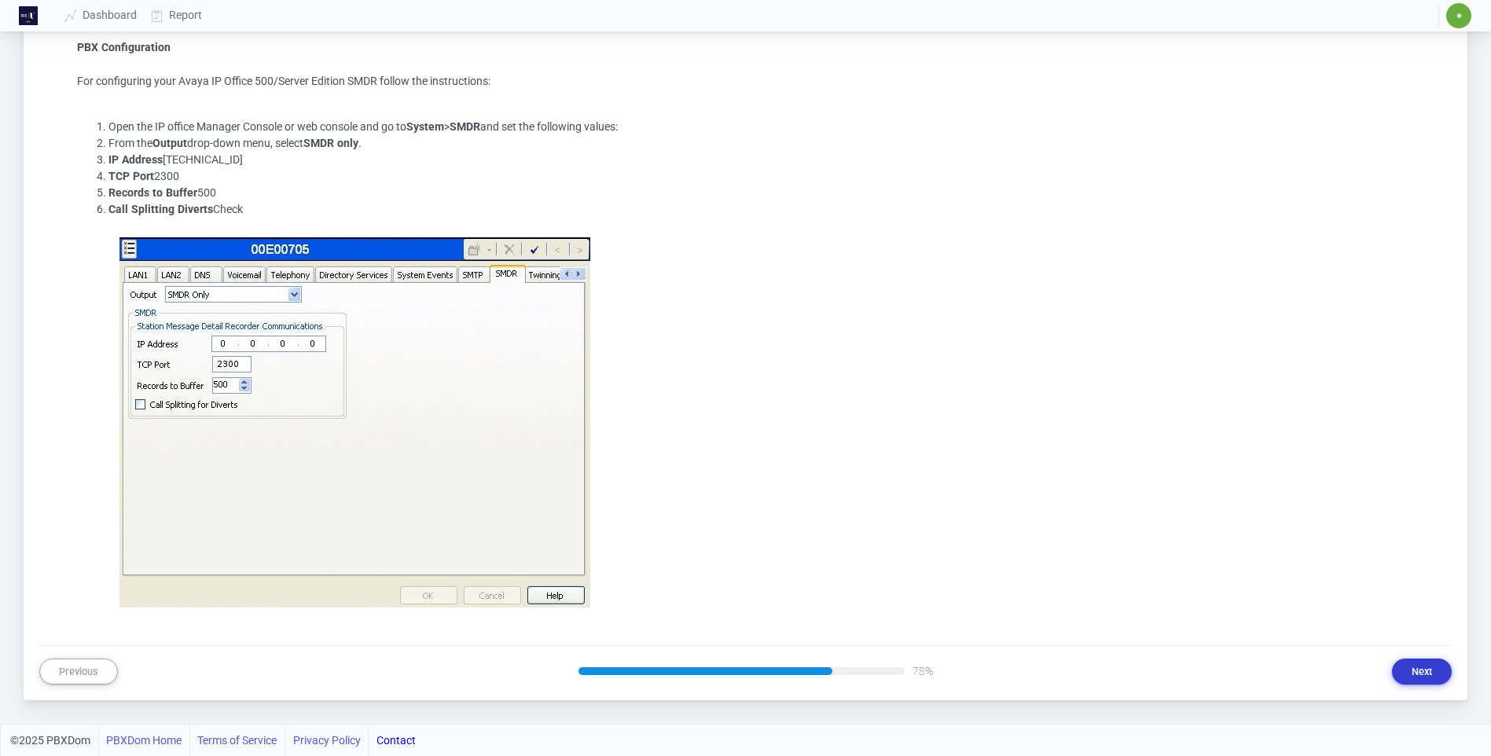
click at [1420, 674] on button "Next" at bounding box center [1422, 672] width 60 height 26
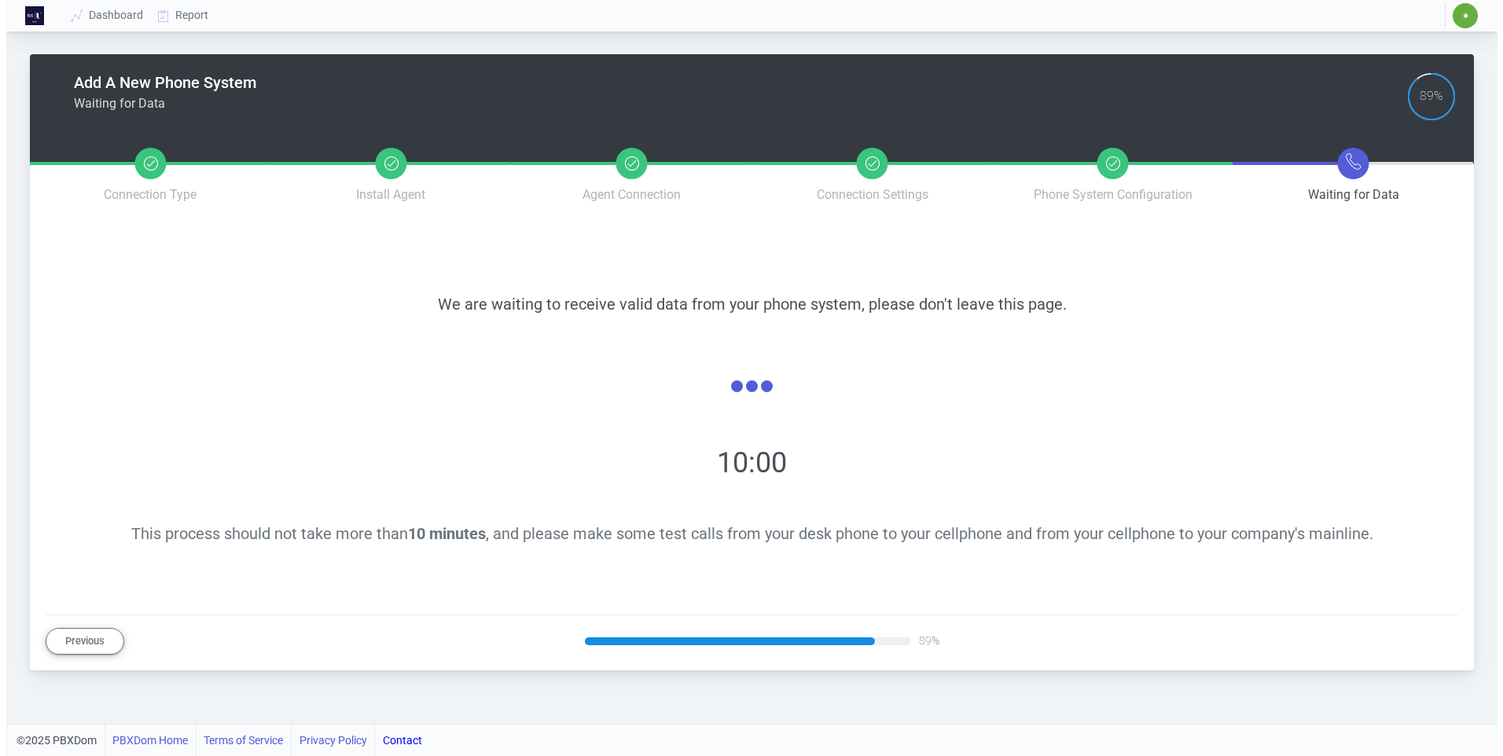
scroll to position [0, 0]
